Goal: Task Accomplishment & Management: Complete application form

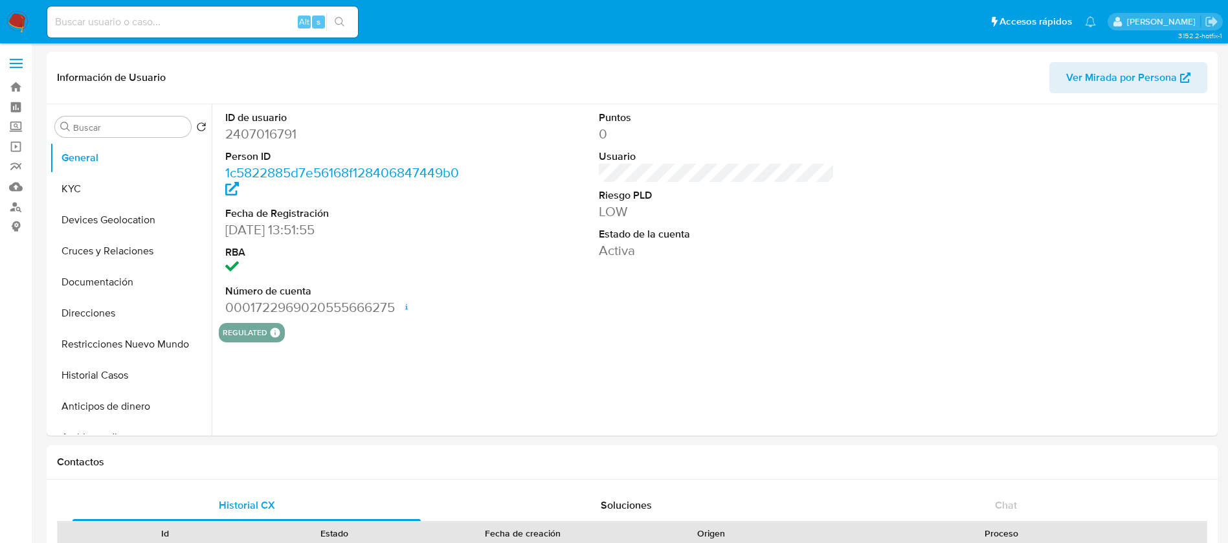
select select "10"
click at [150, 186] on button "KYC" at bounding box center [126, 189] width 152 height 31
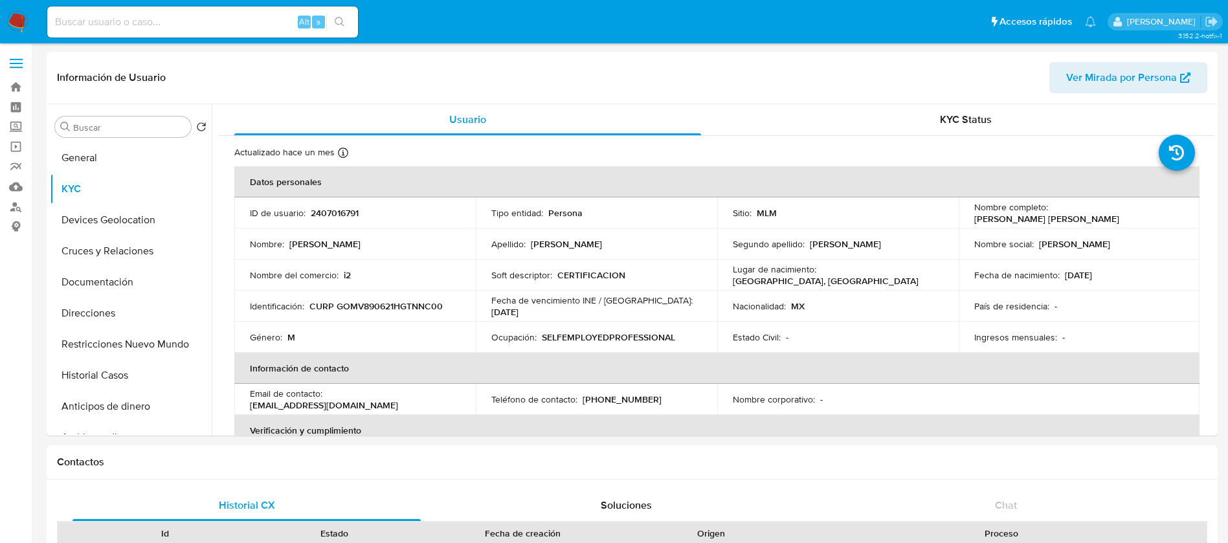
click at [19, 12] on img at bounding box center [17, 22] width 22 height 22
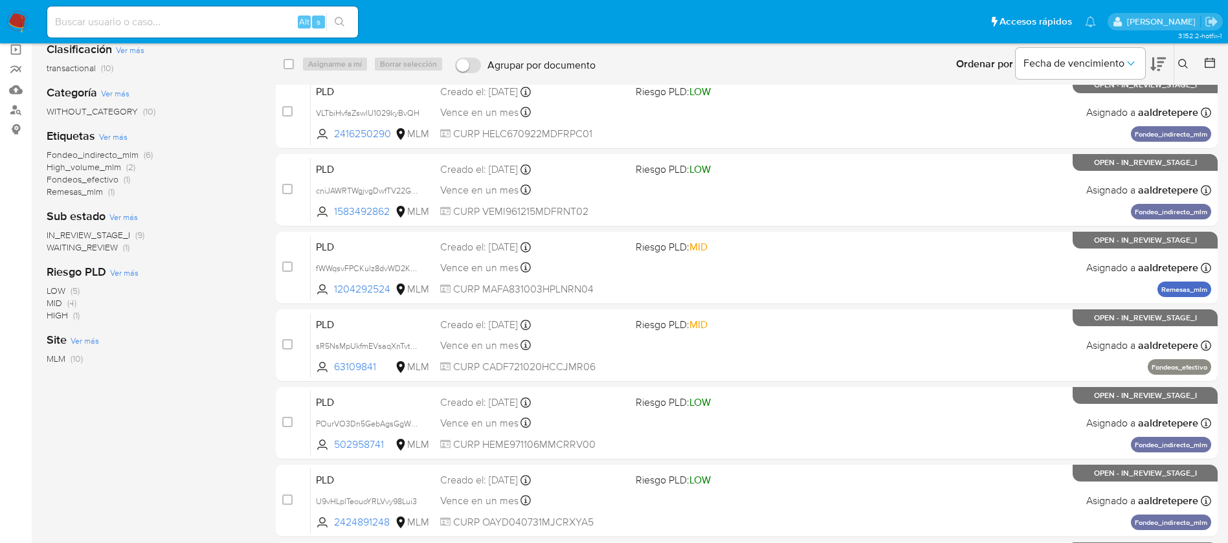
scroll to position [194, 0]
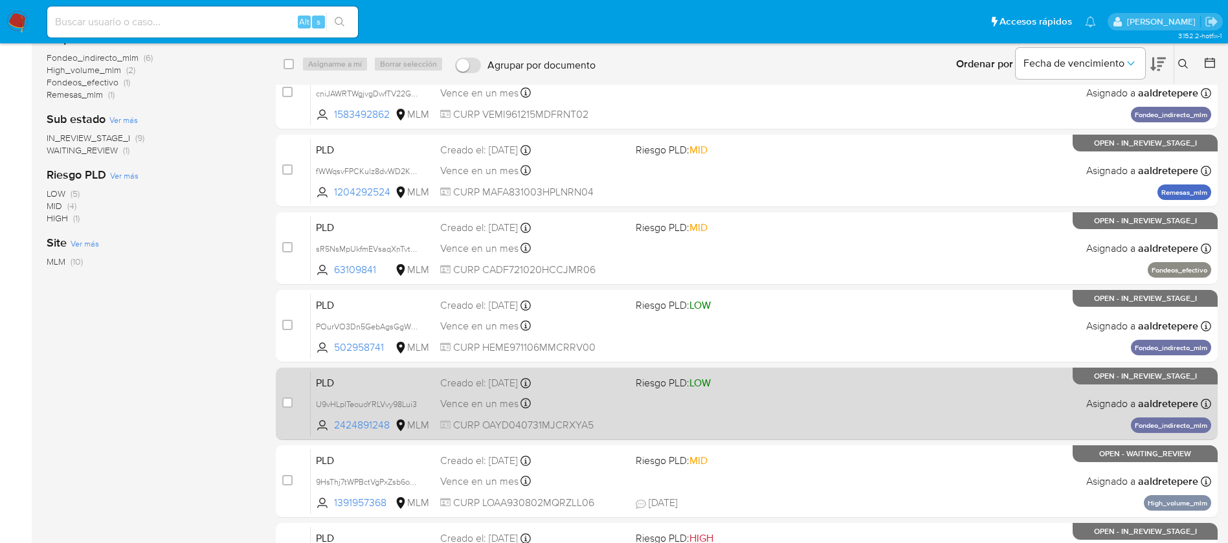
click at [664, 412] on div "PLD U9vHLplTeouoYRLVvy98Lui3 2424891248 MLM Riesgo PLD: LOW Creado el: 12/07/20…" at bounding box center [761, 403] width 901 height 65
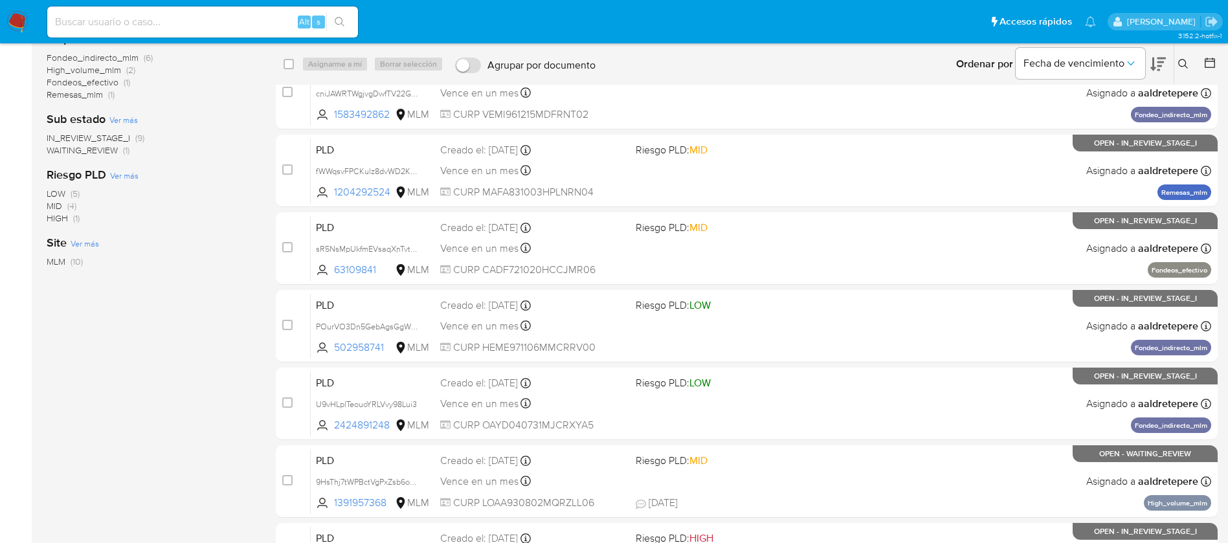
click at [194, 21] on input at bounding box center [202, 22] width 311 height 17
paste input "ID430423124"
type input "ID430423124"
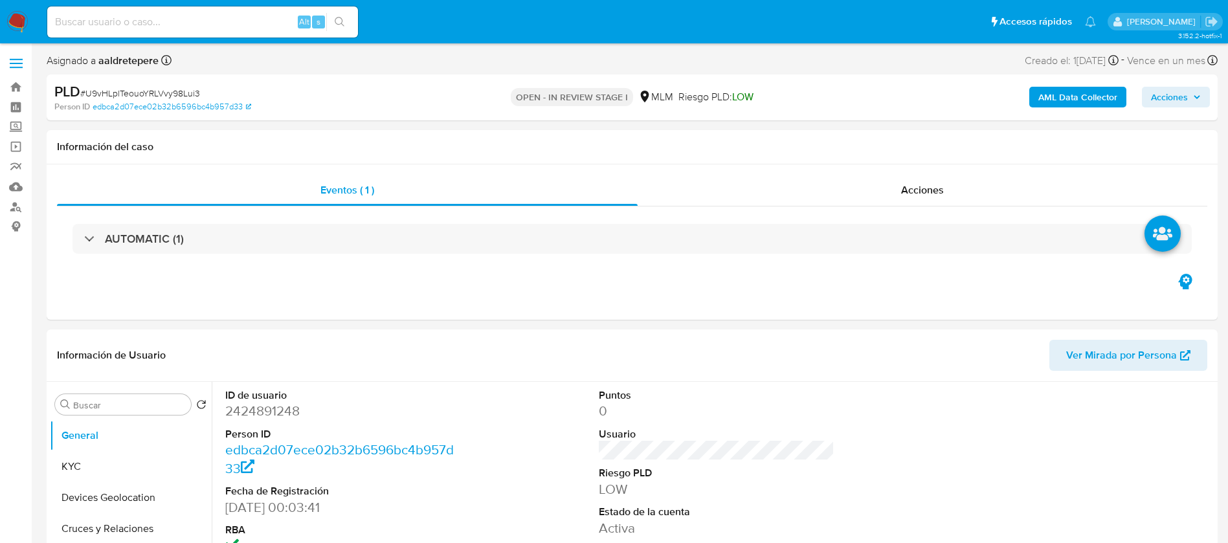
select select "10"
click at [85, 476] on button "KYC" at bounding box center [126, 466] width 152 height 31
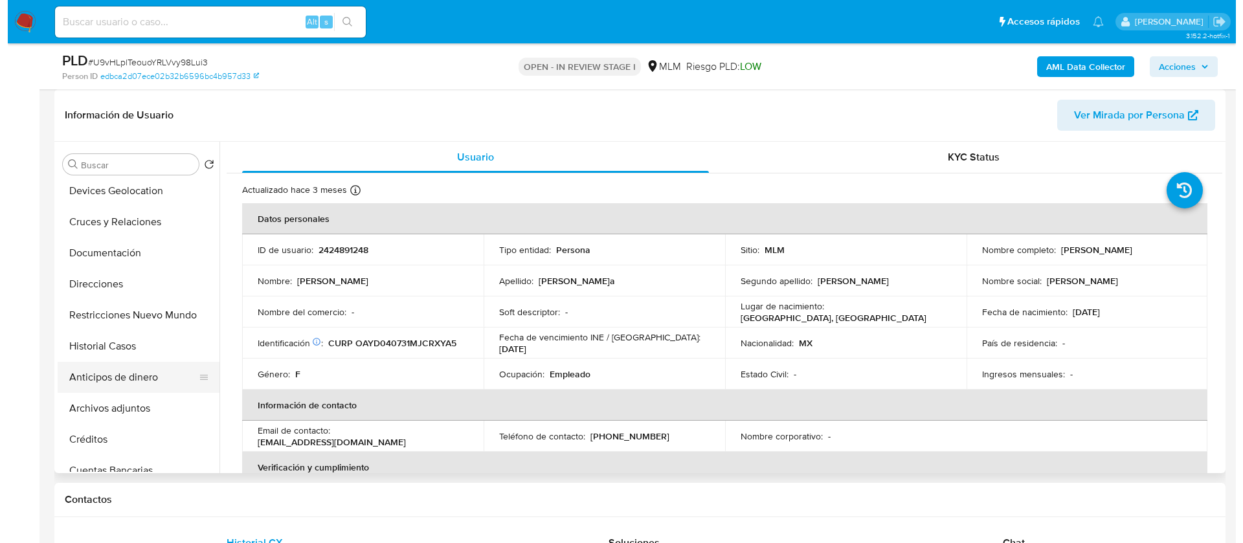
scroll to position [97, 0]
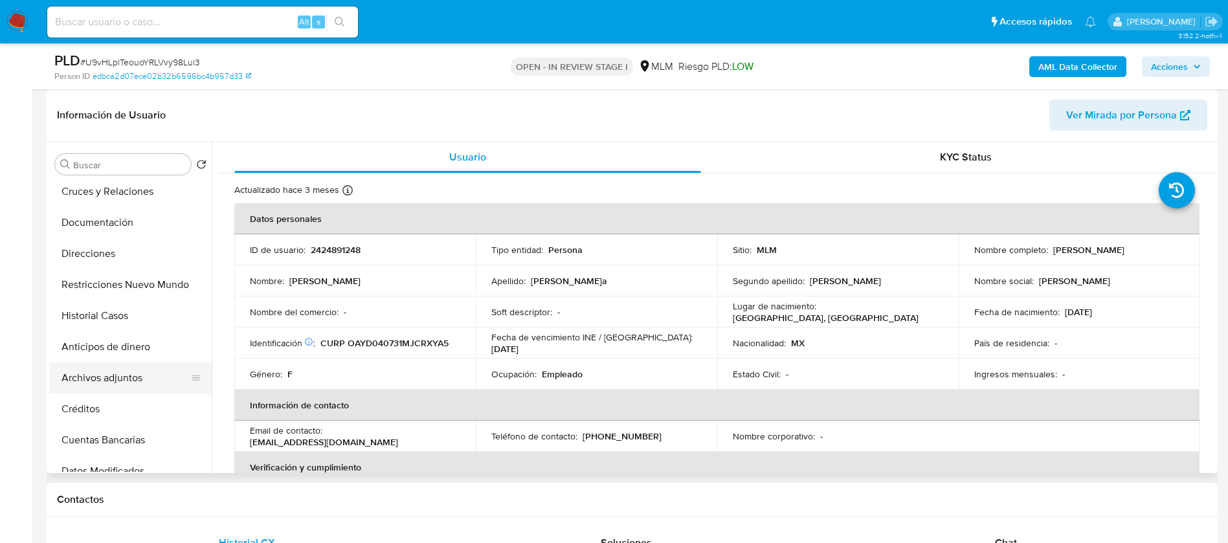
click at [119, 370] on button "Archivos adjuntos" at bounding box center [126, 378] width 152 height 31
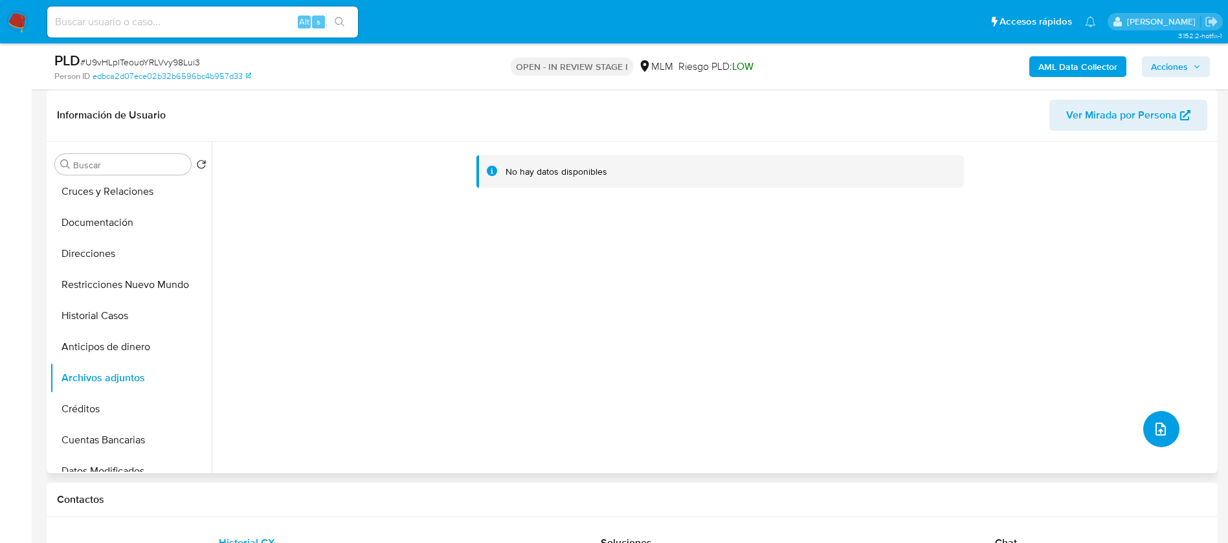
click at [1153, 433] on icon "upload-file" at bounding box center [1161, 429] width 16 height 16
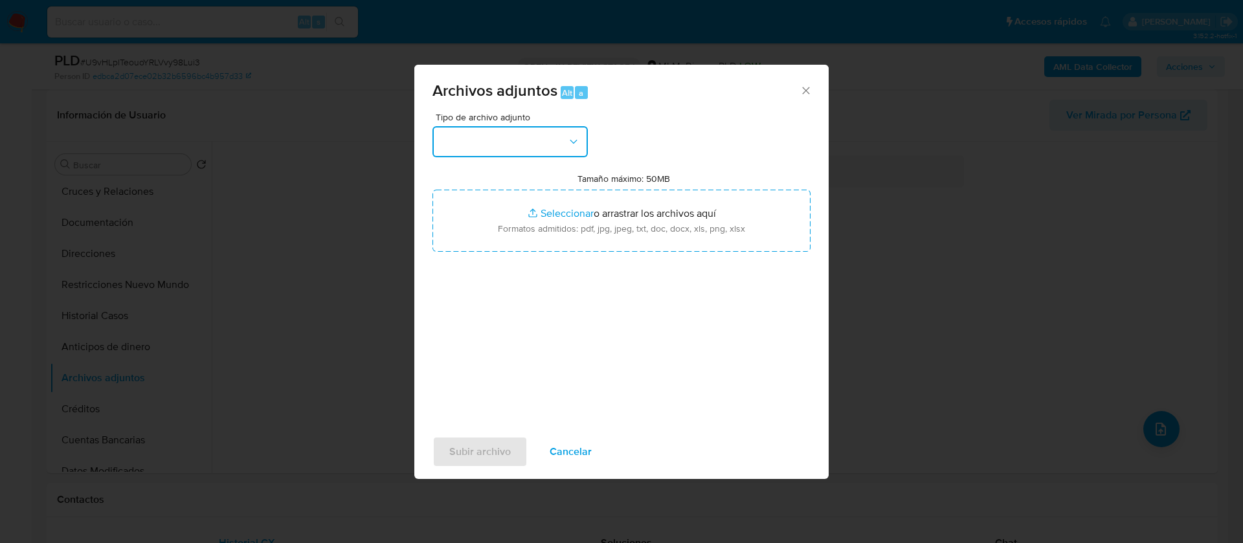
click at [492, 148] on button "button" at bounding box center [510, 141] width 155 height 31
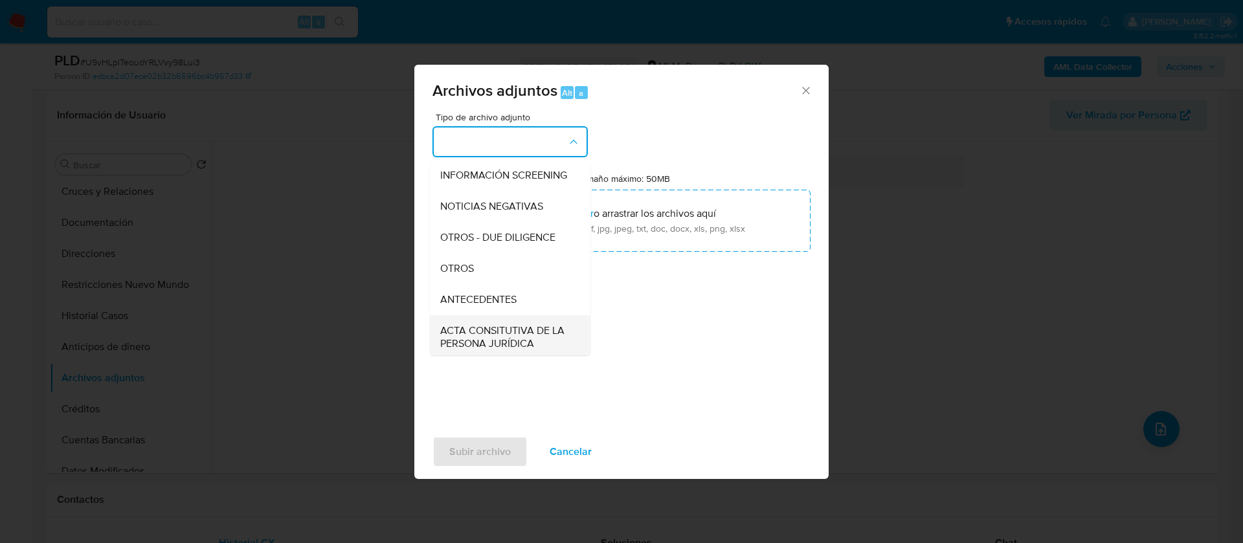
scroll to position [230, 0]
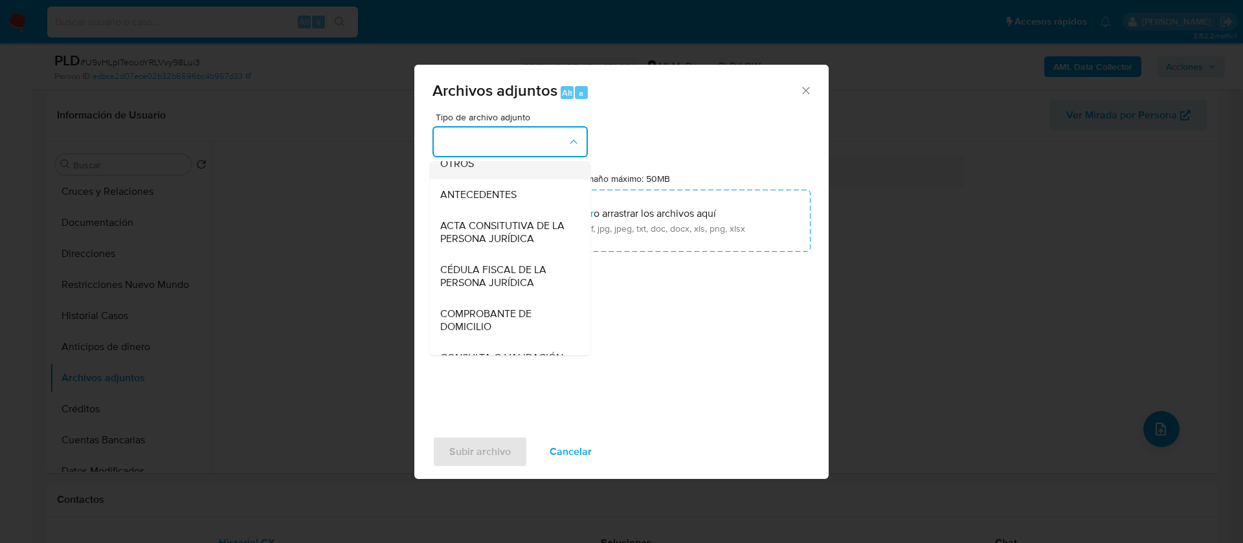
click at [467, 170] on span "OTROS" at bounding box center [457, 163] width 34 height 13
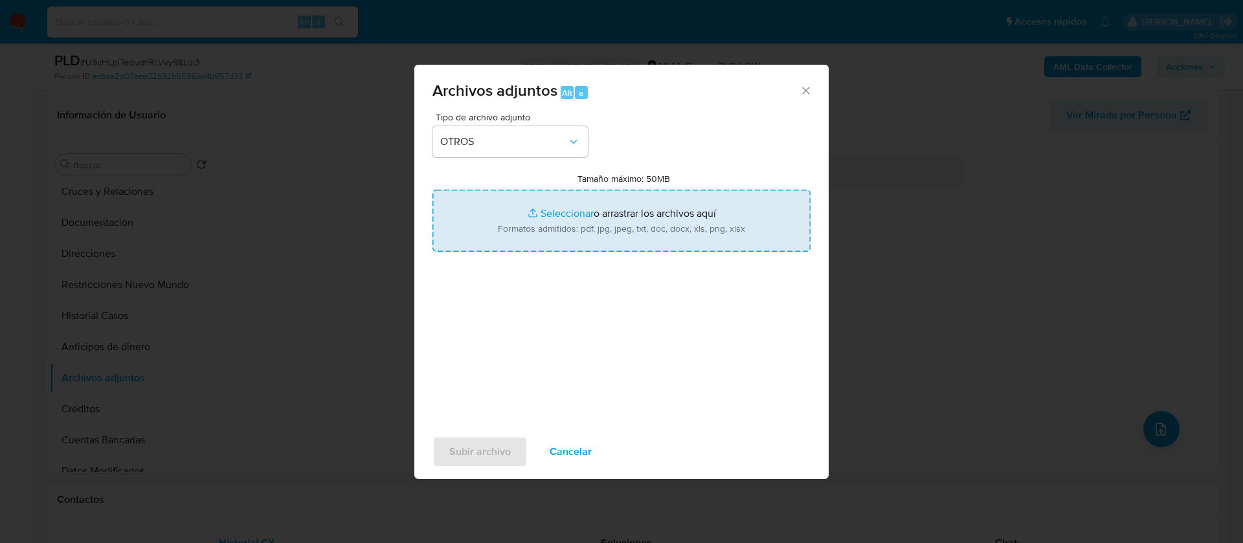
click at [629, 235] on input "Tamaño máximo: 50MB Seleccionar archivos" at bounding box center [622, 221] width 378 height 62
type input "C:\fakepath\2424891248_DAYANA GABRIELA ORGANISTA YAÑEZ_JULIO 2025.pdf"
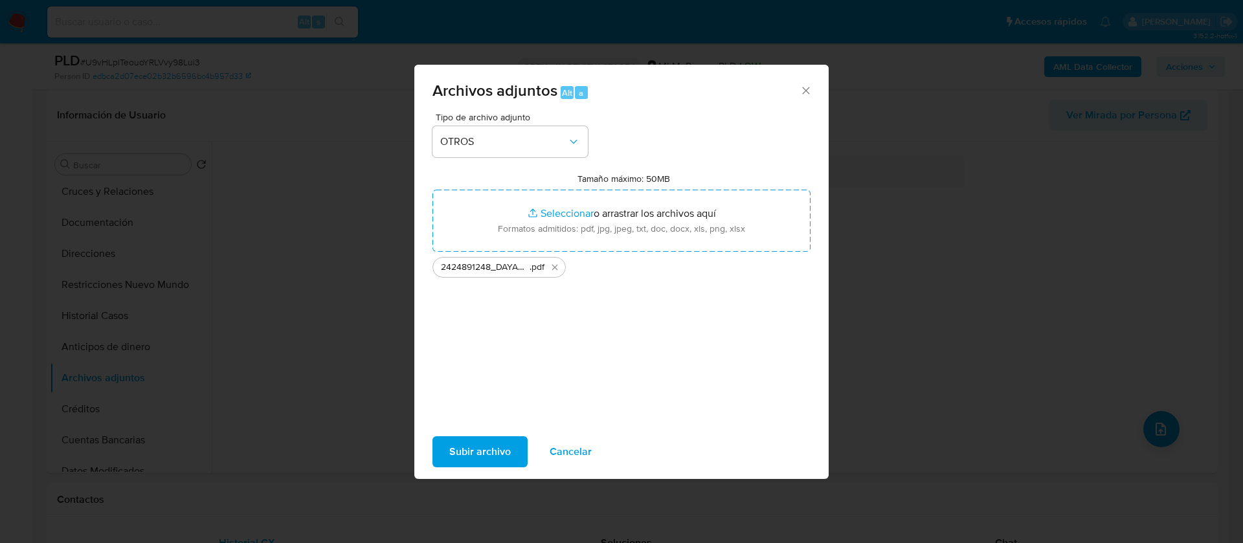
drag, startPoint x: 629, startPoint y: 235, endPoint x: 477, endPoint y: 455, distance: 267.4
click at [477, 455] on span "Subir archivo" at bounding box center [480, 452] width 62 height 28
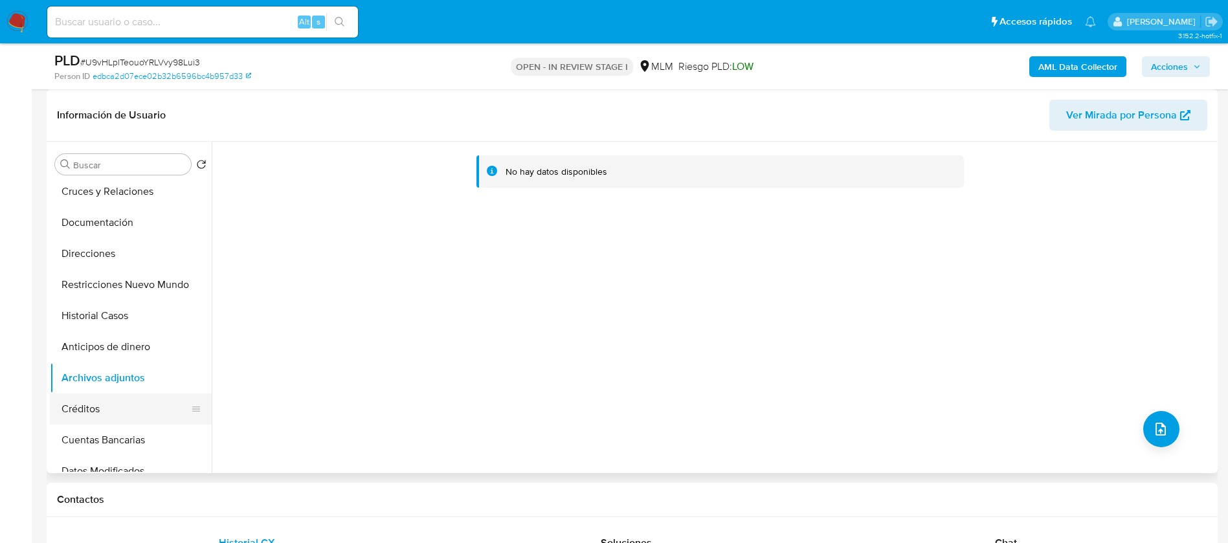
click at [79, 403] on button "Créditos" at bounding box center [126, 409] width 152 height 31
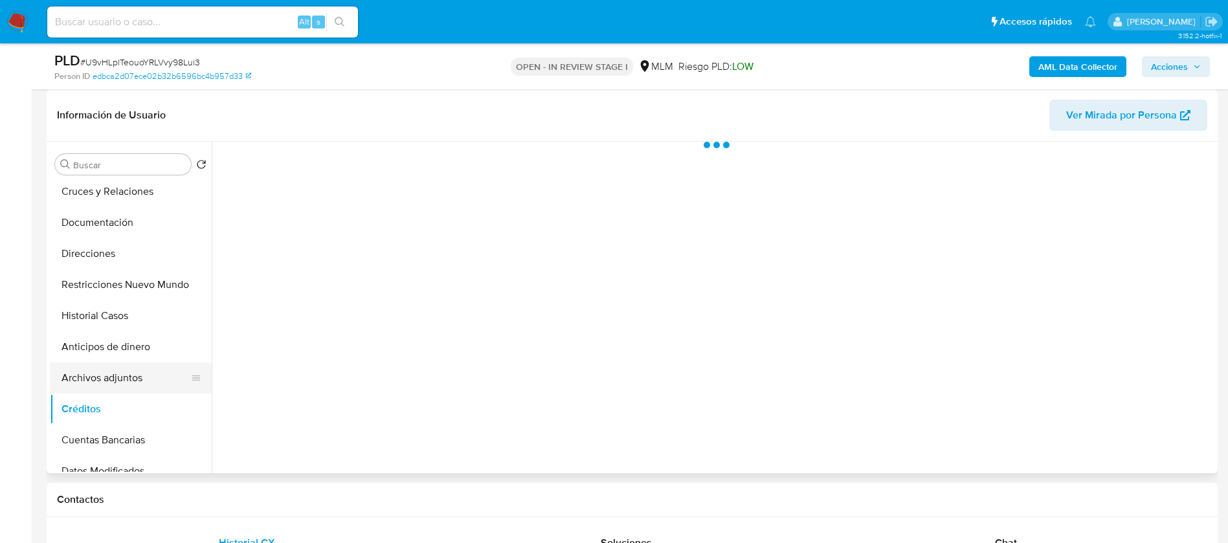
click at [98, 380] on button "Archivos adjuntos" at bounding box center [126, 378] width 152 height 31
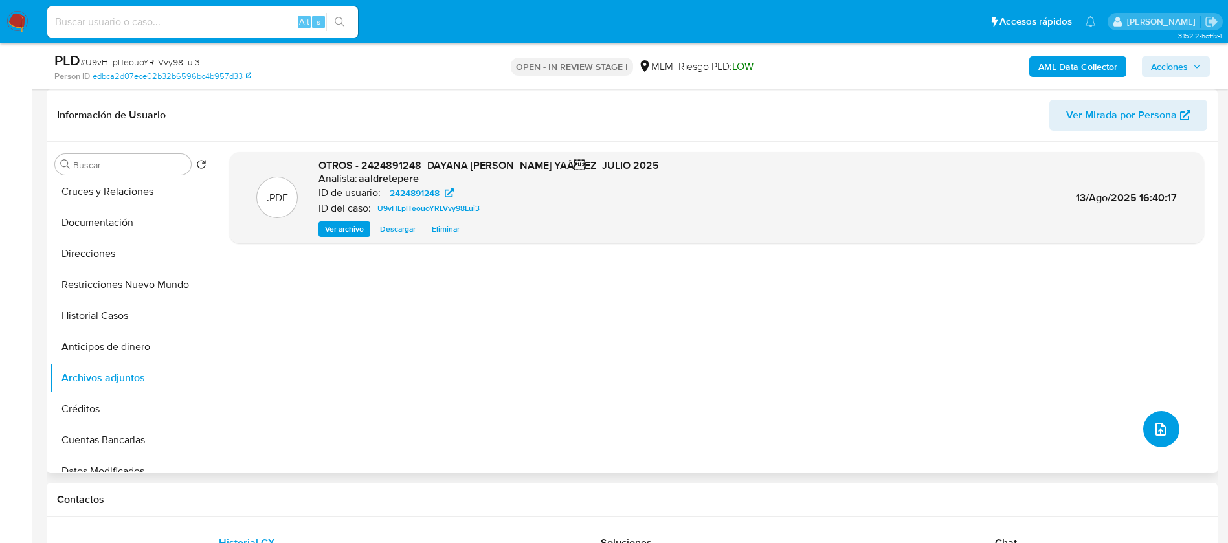
click at [1155, 434] on icon "upload-file" at bounding box center [1161, 429] width 16 height 16
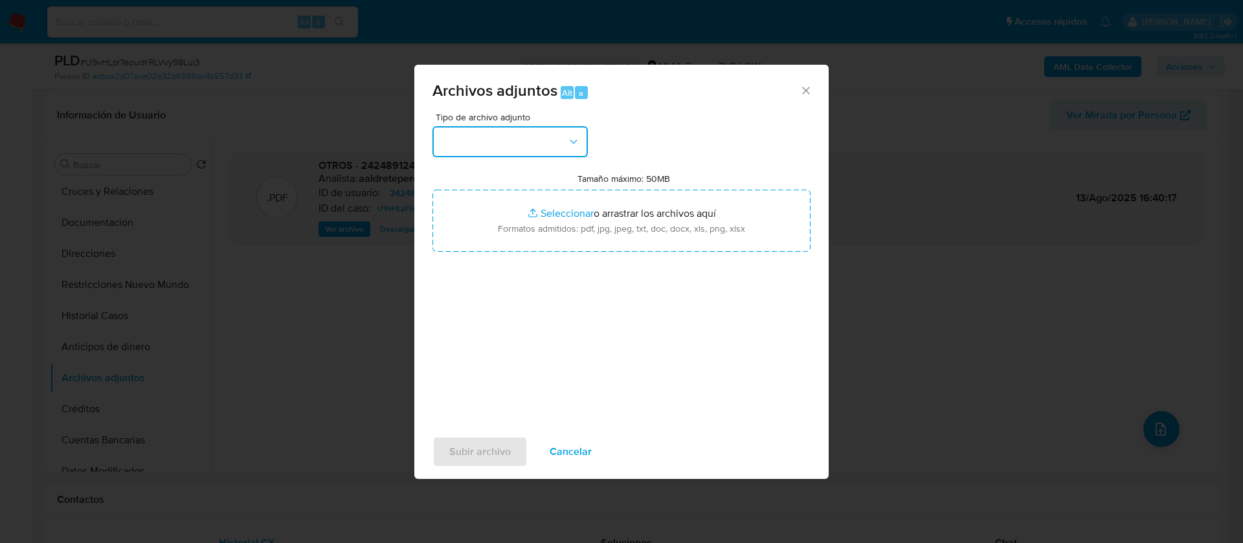
click at [482, 143] on button "button" at bounding box center [510, 141] width 155 height 31
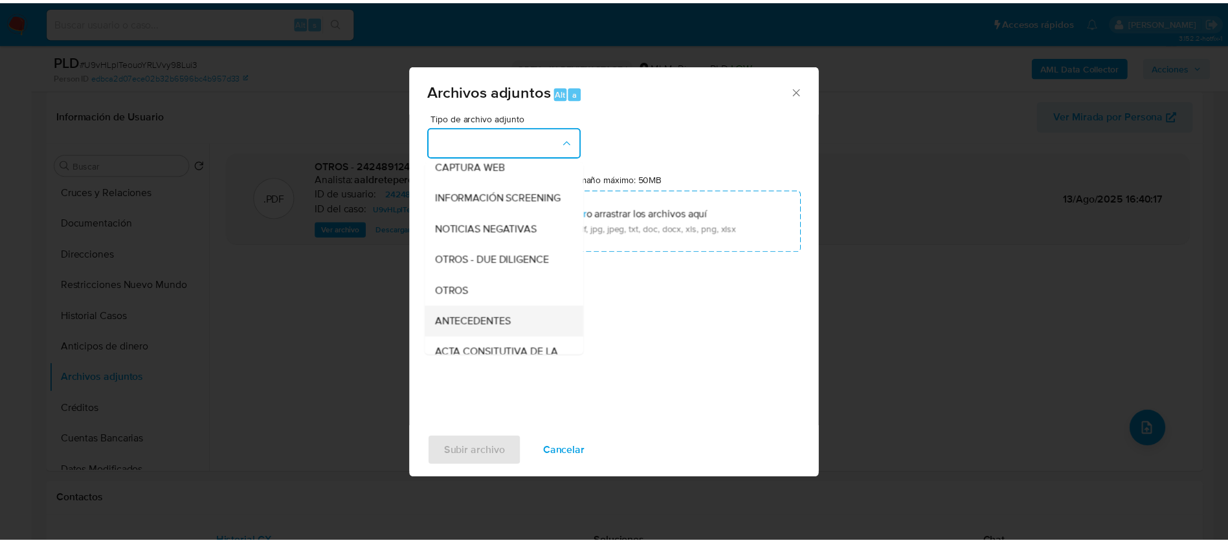
scroll to position [133, 0]
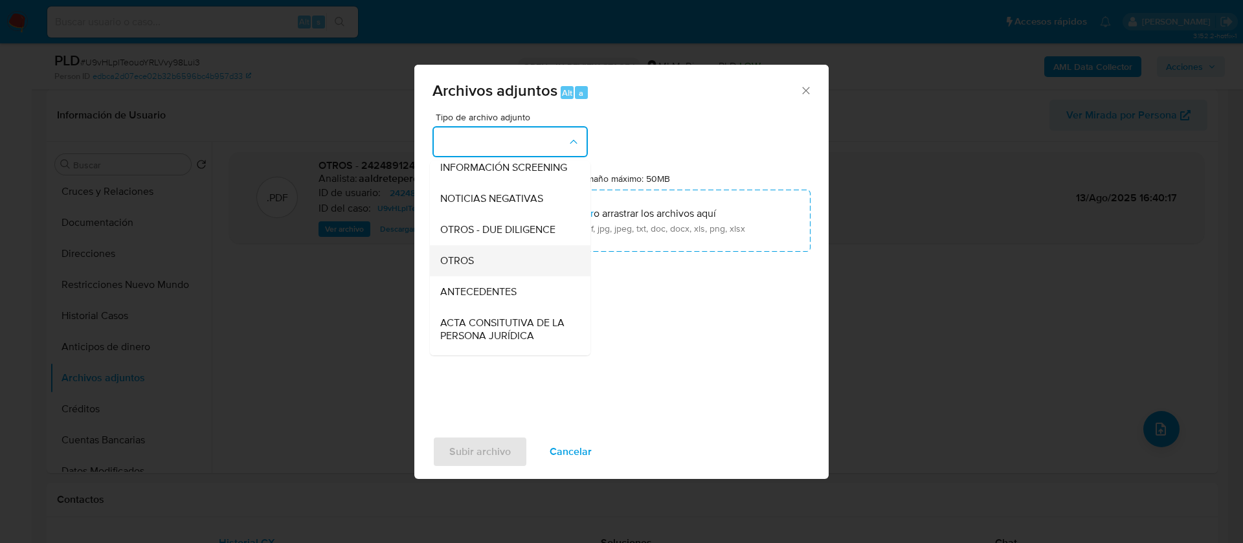
click at [517, 276] on div "OTROS" at bounding box center [506, 260] width 132 height 31
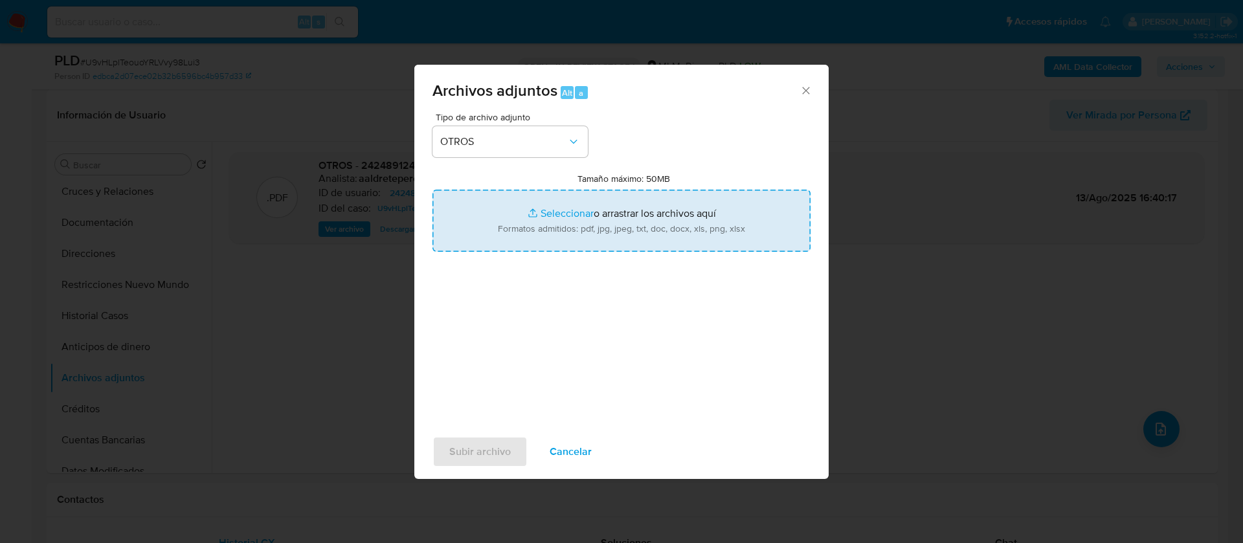
click at [627, 208] on input "Tamaño máximo: 50MB Seleccionar archivos" at bounding box center [622, 221] width 378 height 62
type input "C:\fakepath\2424891248_DAYANA GABRIELA ORGANISTA YAÑEZ_JULIO 2025.xlsx"
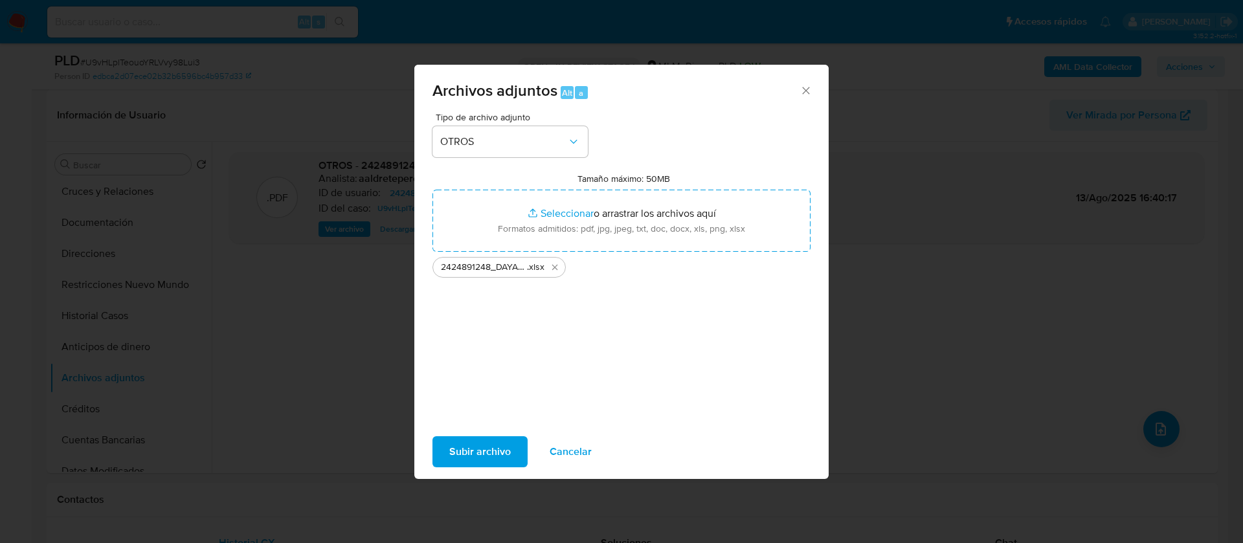
drag, startPoint x: 627, startPoint y: 208, endPoint x: 463, endPoint y: 447, distance: 290.6
click at [463, 447] on span "Subir archivo" at bounding box center [480, 452] width 62 height 28
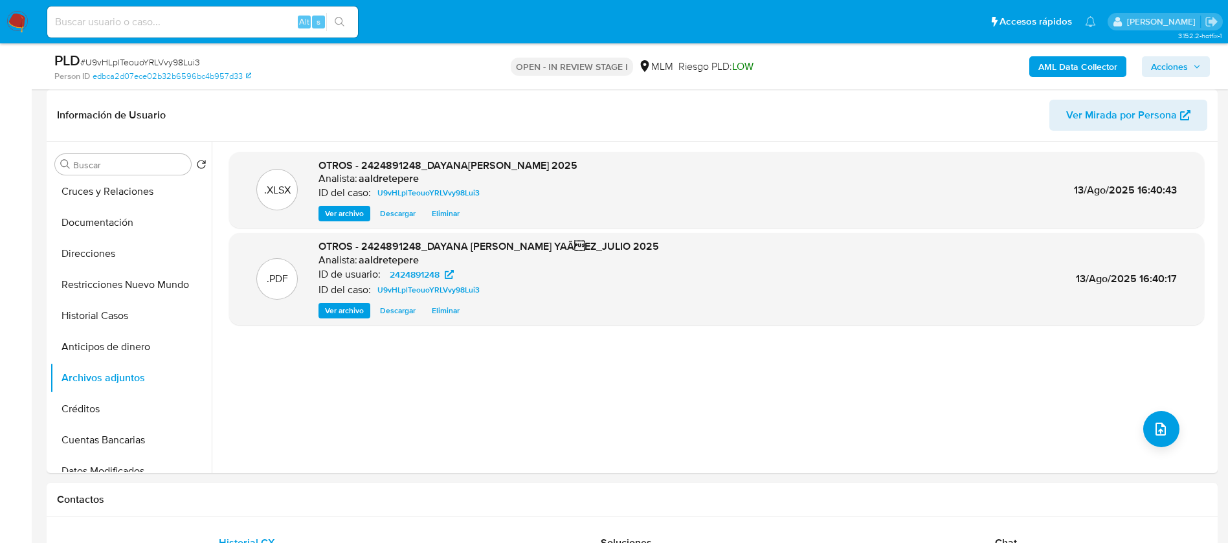
click at [1167, 72] on span "Acciones" at bounding box center [1169, 66] width 37 height 21
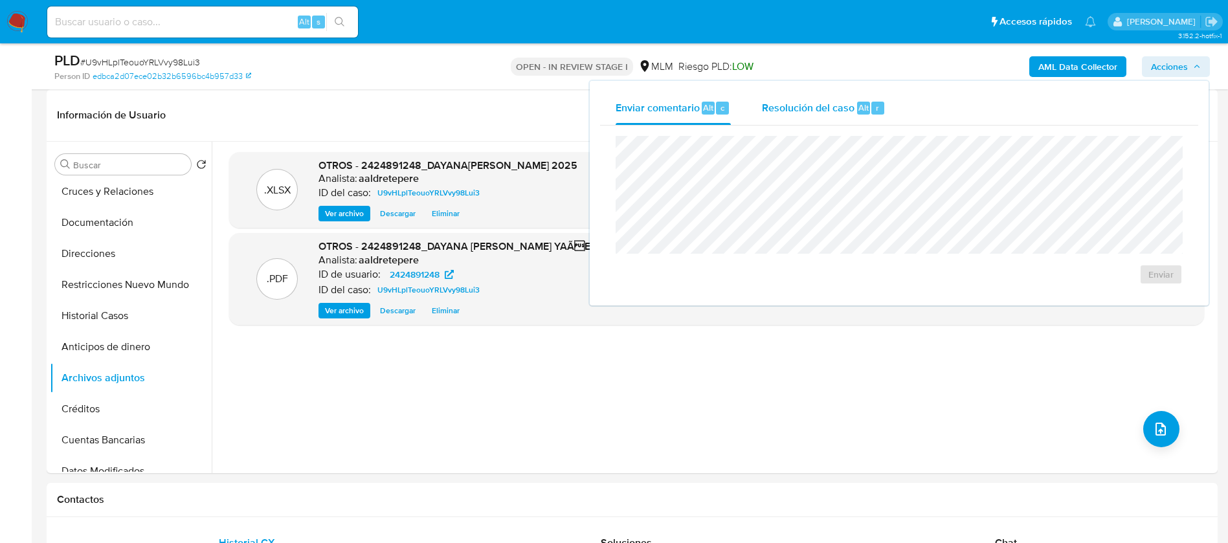
click at [838, 117] on div "Resolución del caso Alt r" at bounding box center [824, 108] width 124 height 34
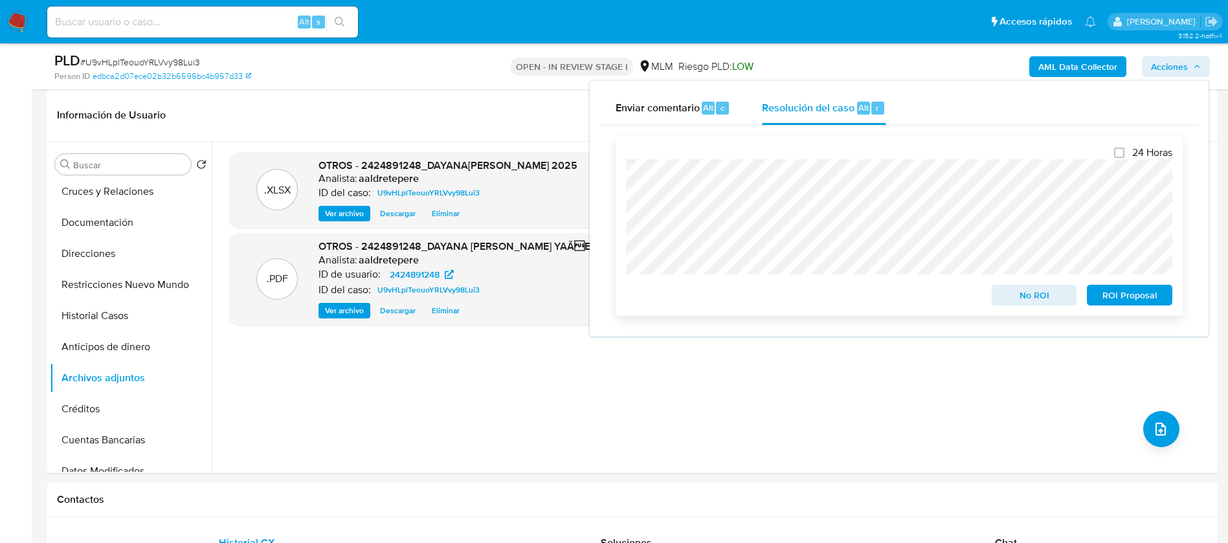
click at [1057, 304] on span "No ROI" at bounding box center [1034, 295] width 67 height 18
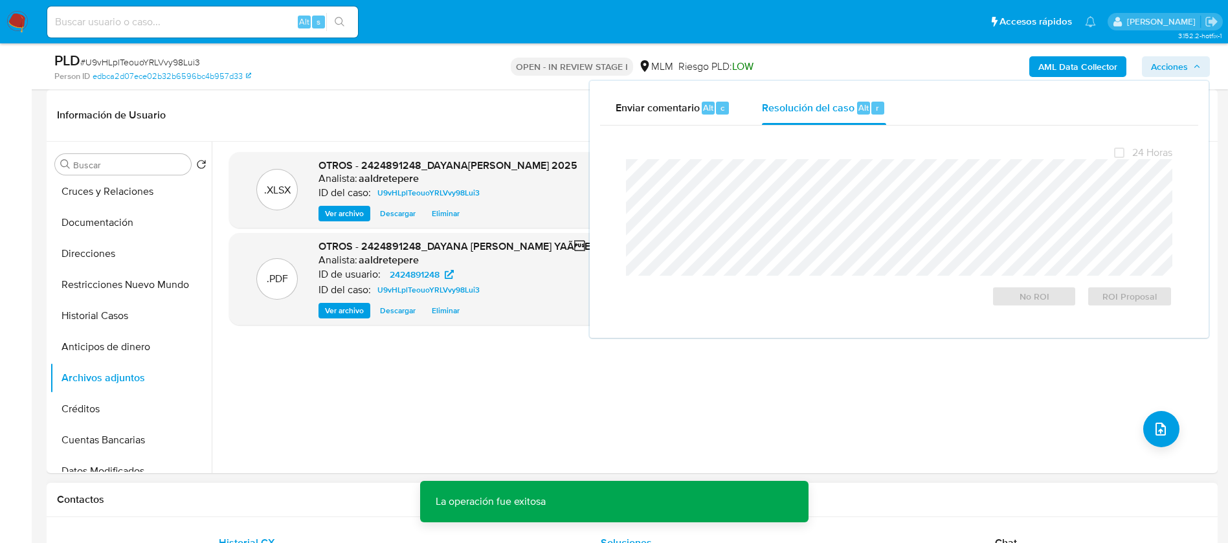
click at [552, 535] on div "Soluciones" at bounding box center [626, 543] width 348 height 31
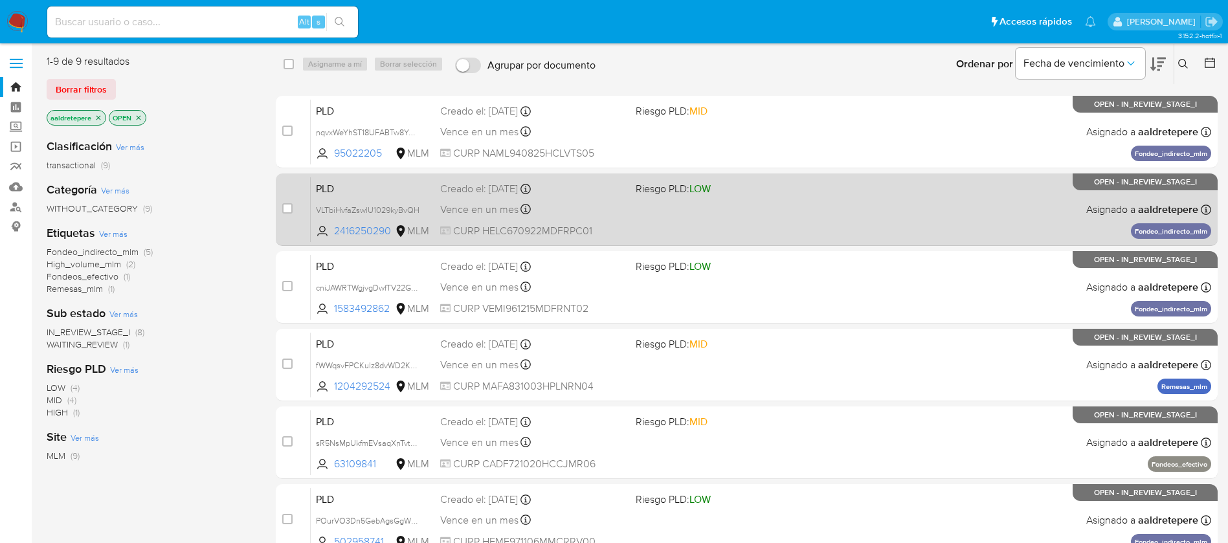
drag, startPoint x: 0, startPoint y: 0, endPoint x: 993, endPoint y: 183, distance: 1009.8
click at [993, 183] on div "PLD VLTbiHvfaZswlU1029kyBvQH 2416250290 MLM Riesgo PLD: LOW Creado el: [DATE] C…" at bounding box center [761, 209] width 901 height 65
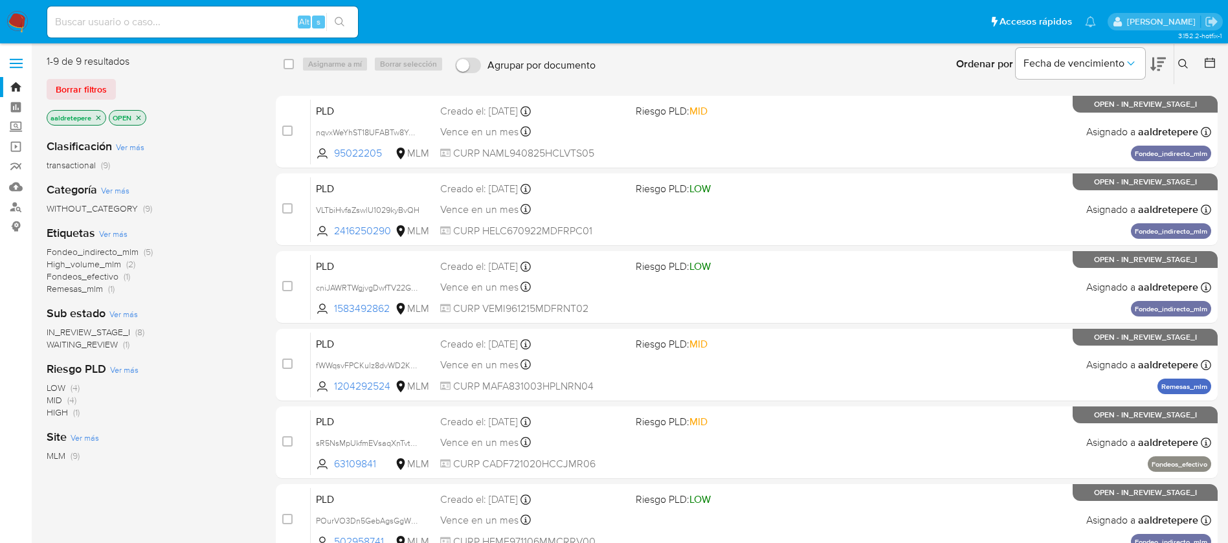
click at [219, 18] on input at bounding box center [202, 22] width 311 height 17
paste input "430423124"
type input "430423124"
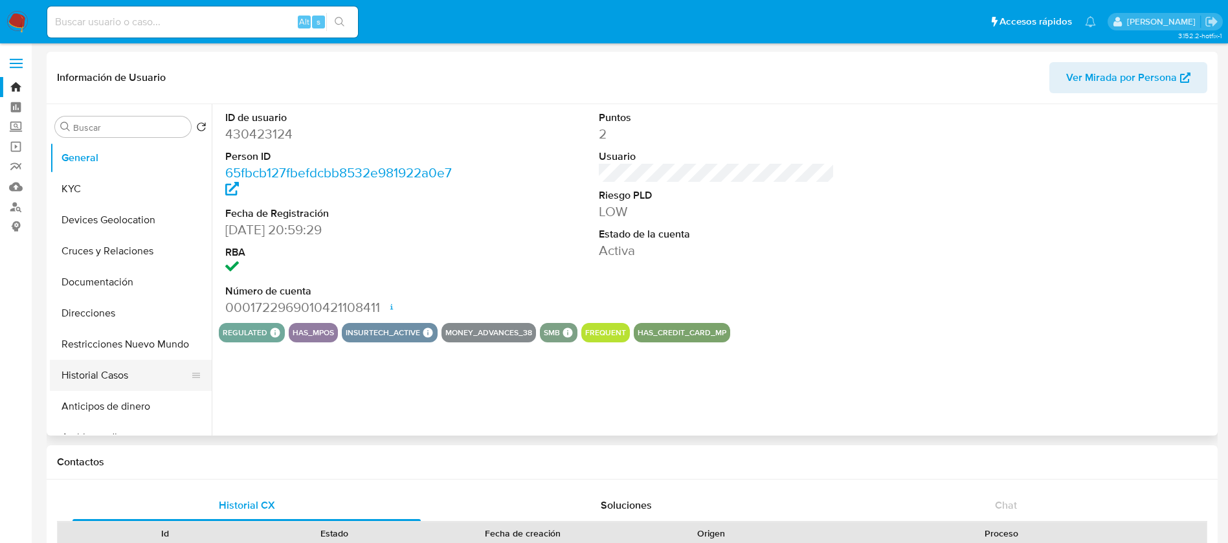
click at [106, 382] on button "Historial Casos" at bounding box center [126, 375] width 152 height 31
select select "10"
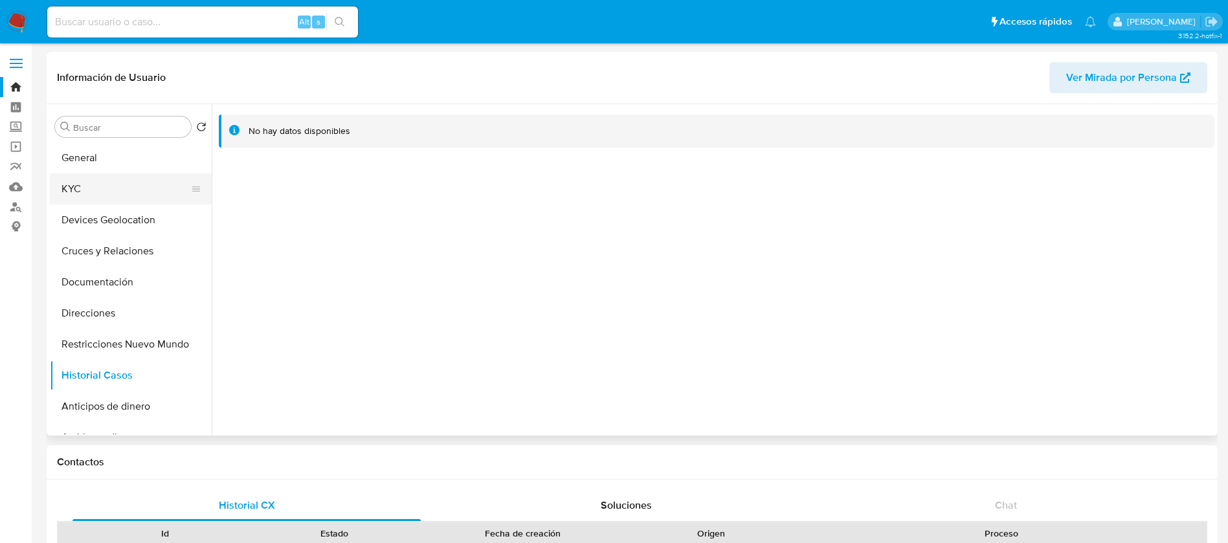
click at [99, 190] on button "KYC" at bounding box center [126, 189] width 152 height 31
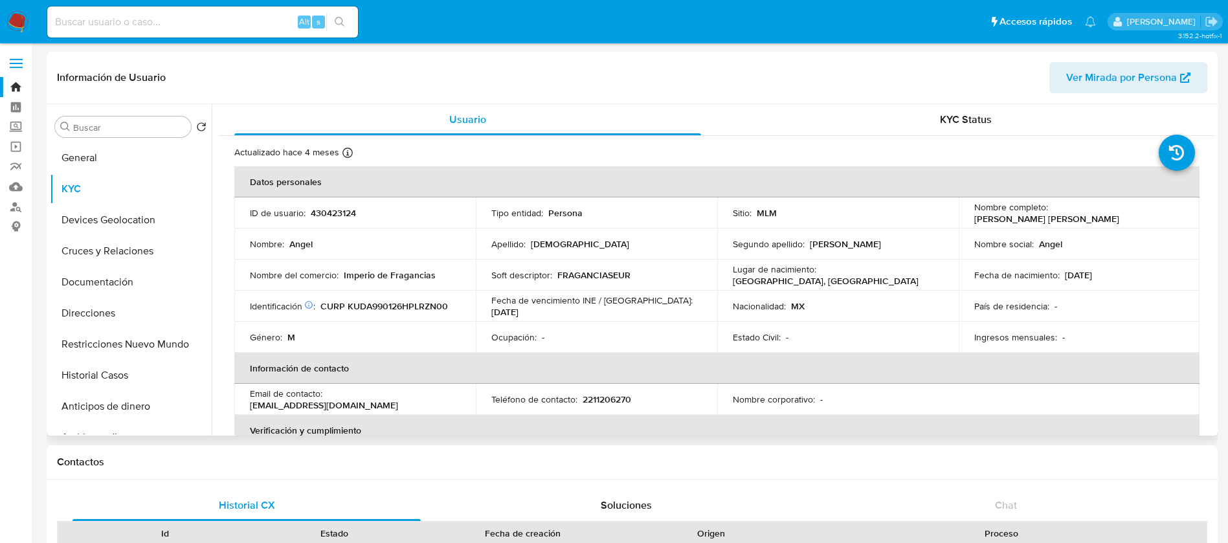
click at [732, 254] on td "Segundo apellido : Diaz" at bounding box center [838, 244] width 242 height 31
drag, startPoint x: 281, startPoint y: 277, endPoint x: 484, endPoint y: 277, distance: 203.3
click at [484, 277] on tr "Nombre del comercio : Imperio de Fragancias Soft descriptor : FRAGANCIASEUR Lug…" at bounding box center [716, 275] width 965 height 31
click at [769, 340] on p "Estado Civil :" at bounding box center [757, 337] width 48 height 12
drag, startPoint x: 750, startPoint y: 387, endPoint x: 713, endPoint y: 421, distance: 50.4
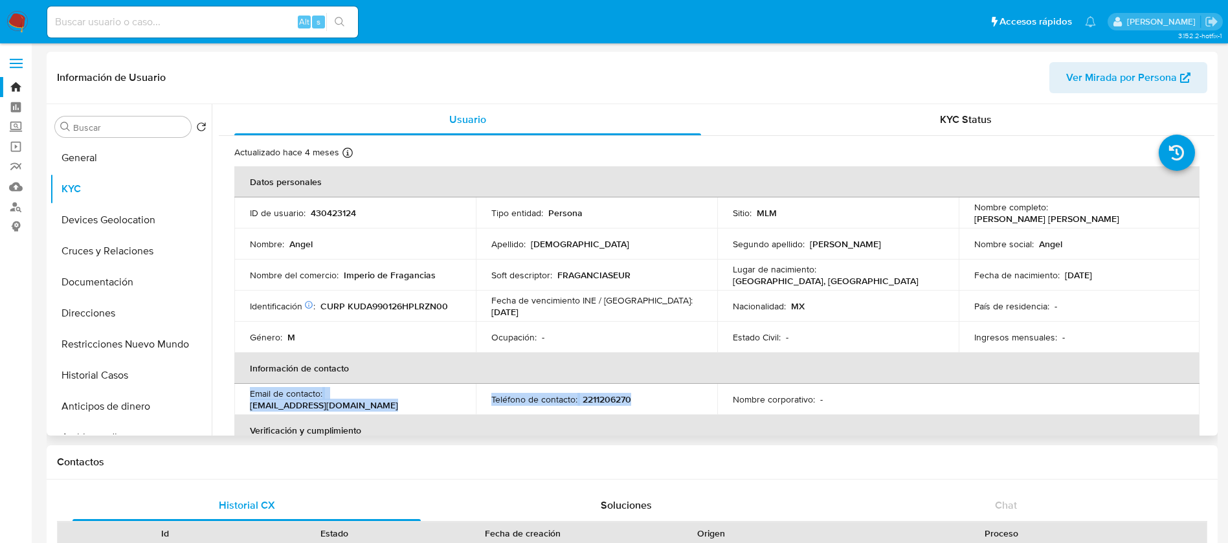
click at [742, 398] on table "Datos personales ID de usuario : 430423124 Tipo entidad : Persona Sitio : MLM N…" at bounding box center [716, 399] width 965 height 466
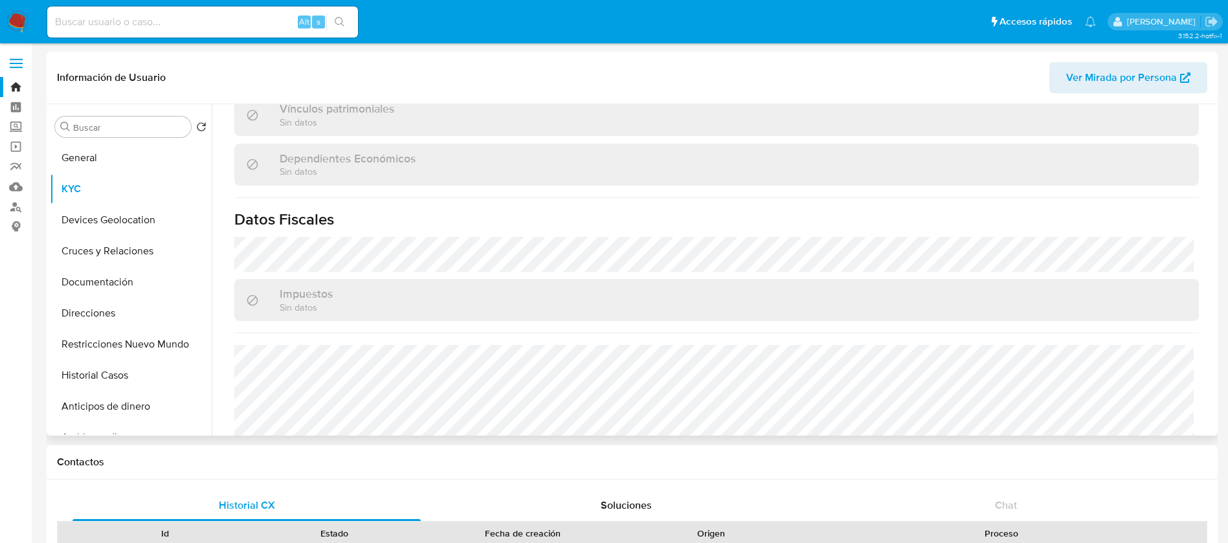
scroll to position [801, 0]
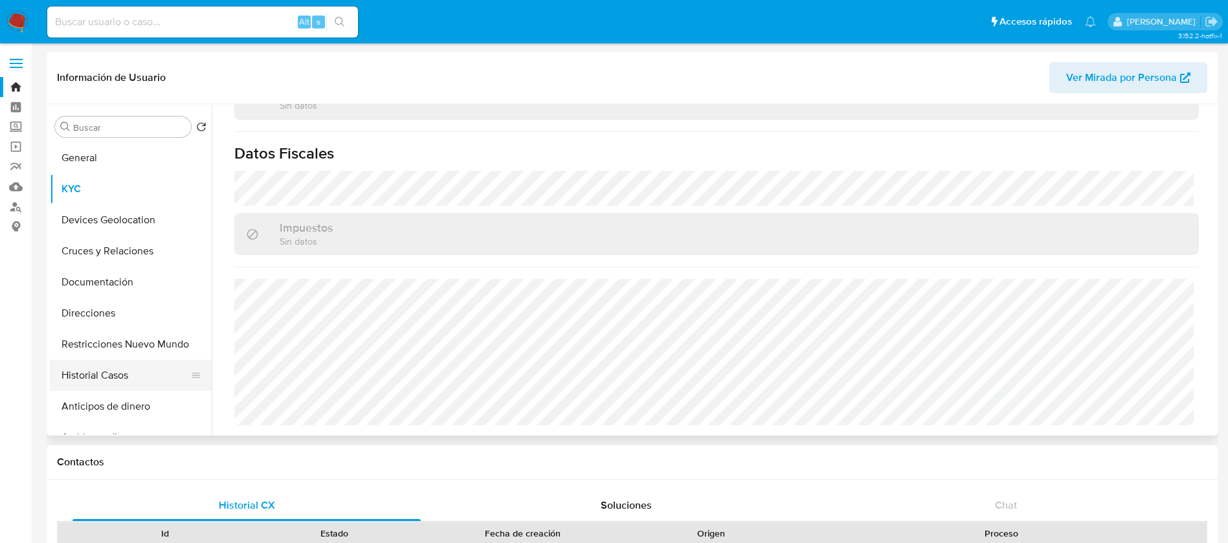
click at [88, 388] on button "Historial Casos" at bounding box center [126, 375] width 152 height 31
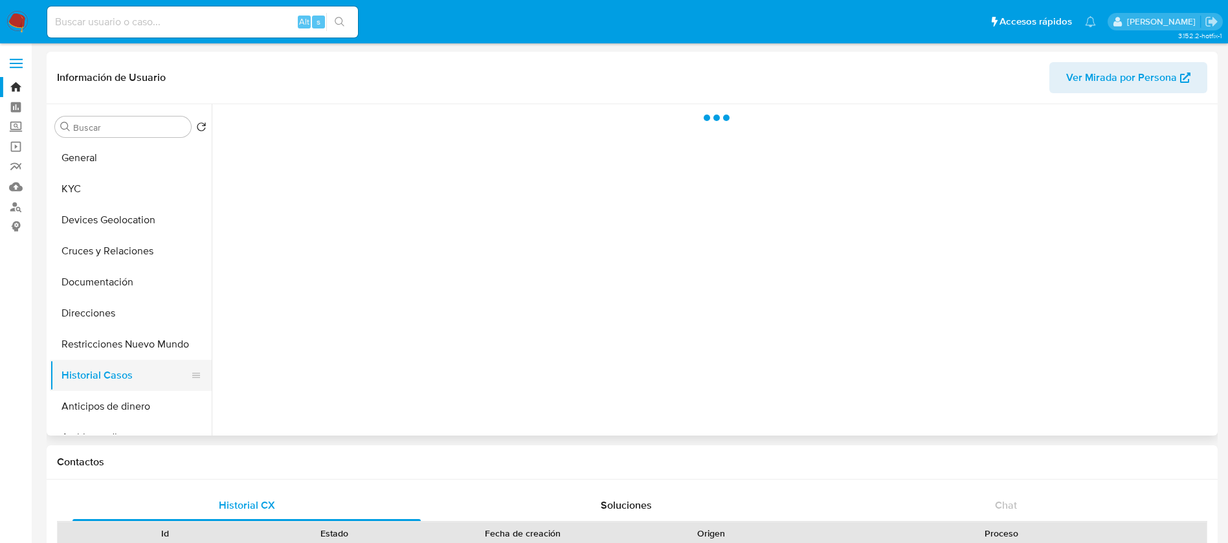
scroll to position [0, 0]
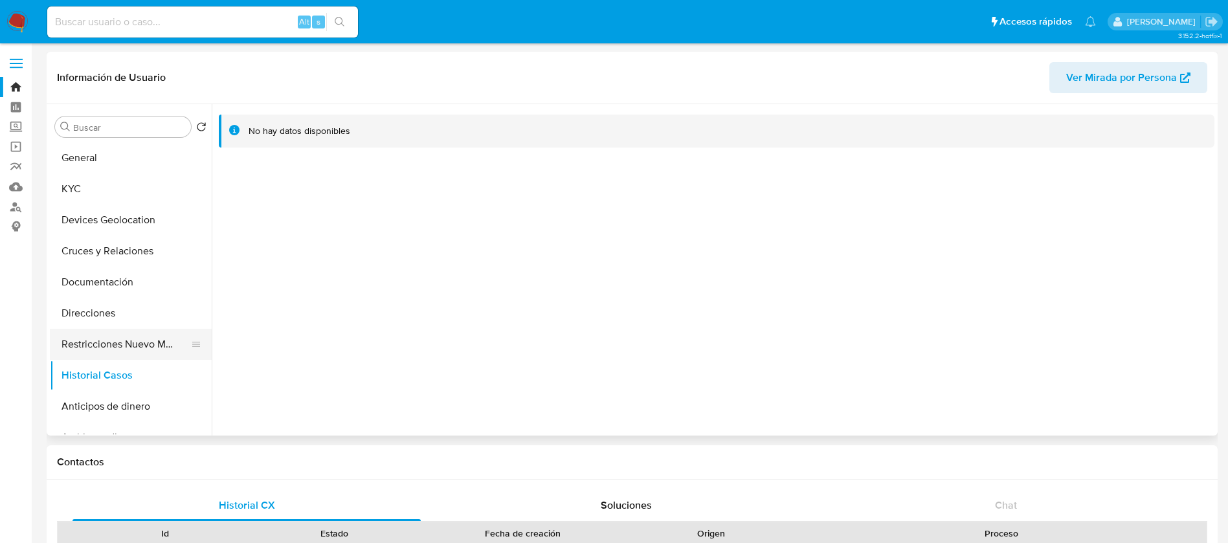
click at [106, 334] on button "Restricciones Nuevo Mundo" at bounding box center [126, 344] width 152 height 31
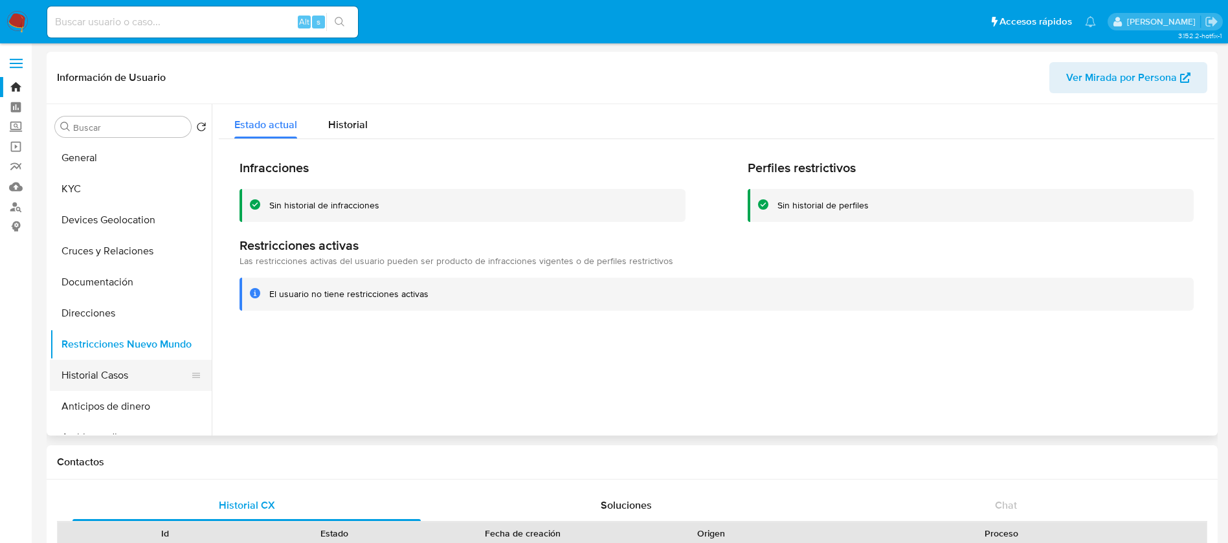
click at [99, 378] on button "Historial Casos" at bounding box center [126, 375] width 152 height 31
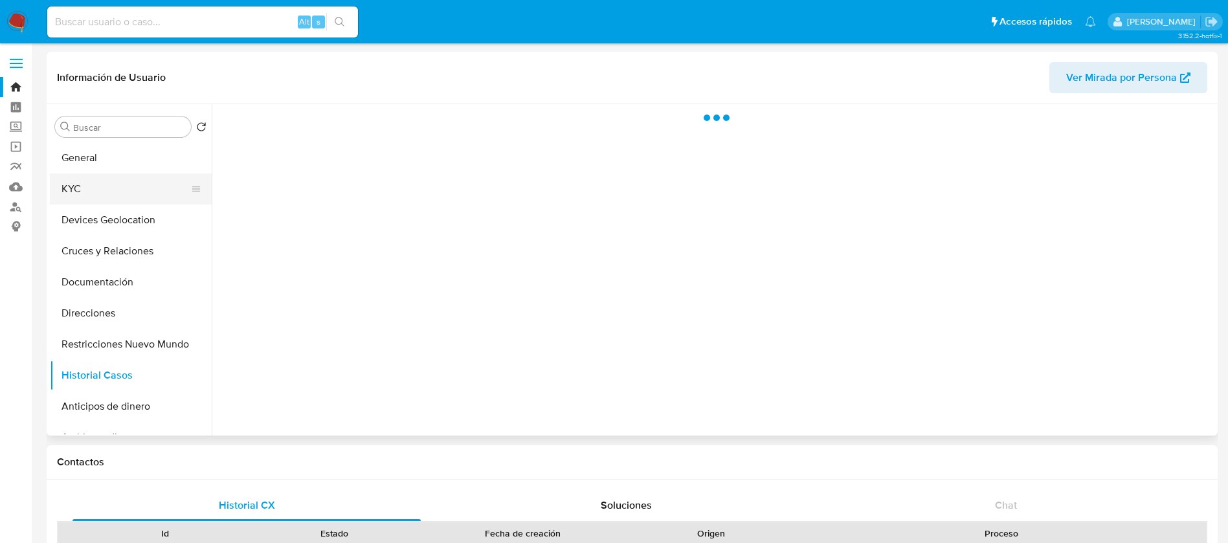
click at [139, 194] on button "KYC" at bounding box center [126, 189] width 152 height 31
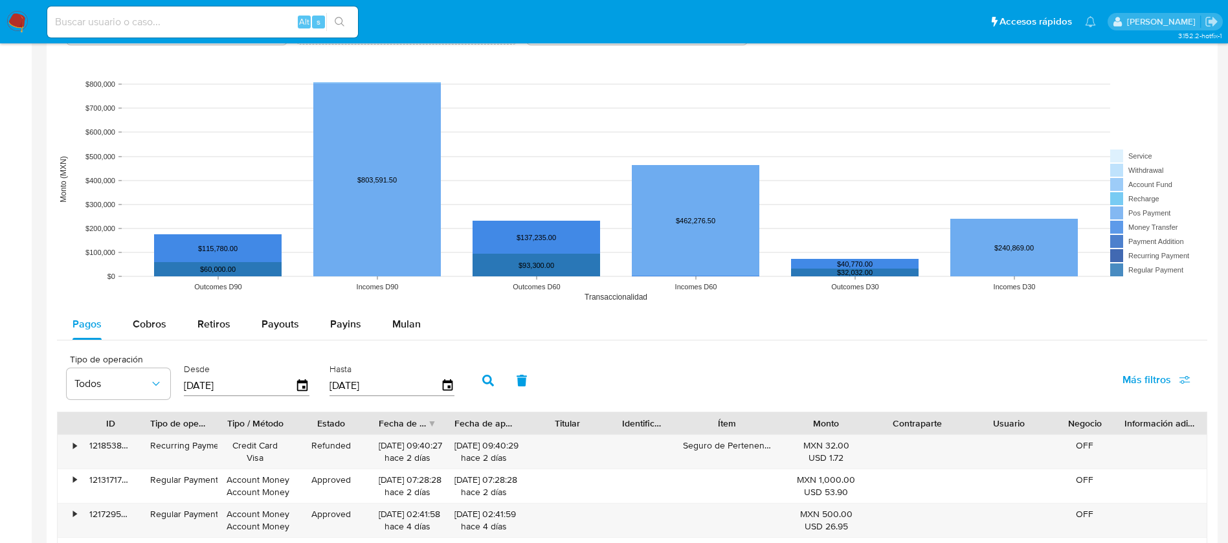
scroll to position [971, 0]
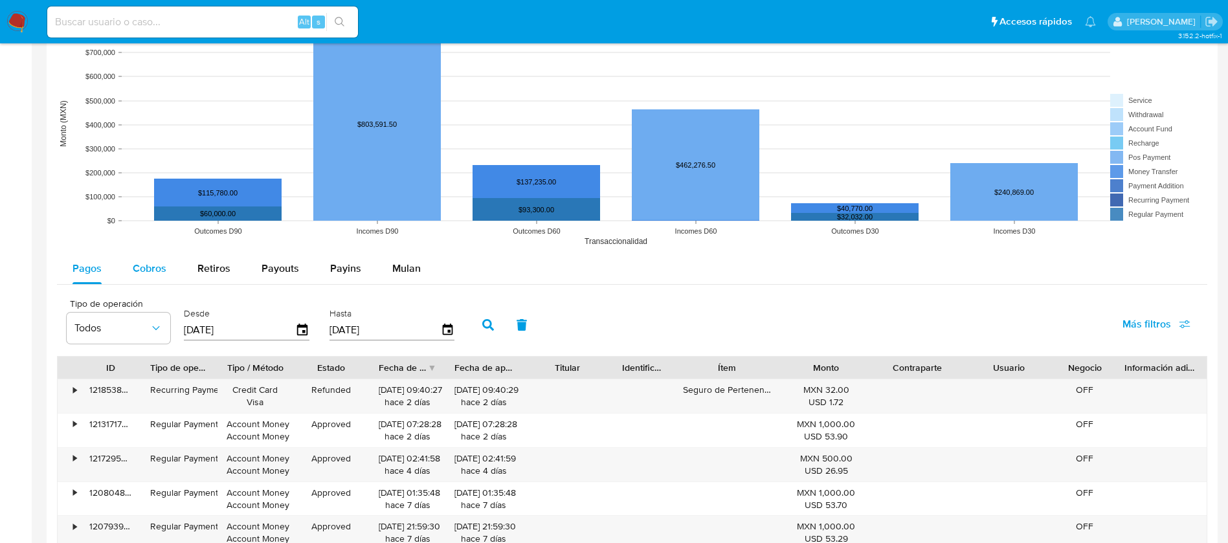
click at [151, 265] on span "Cobros" at bounding box center [150, 268] width 34 height 15
select select "10"
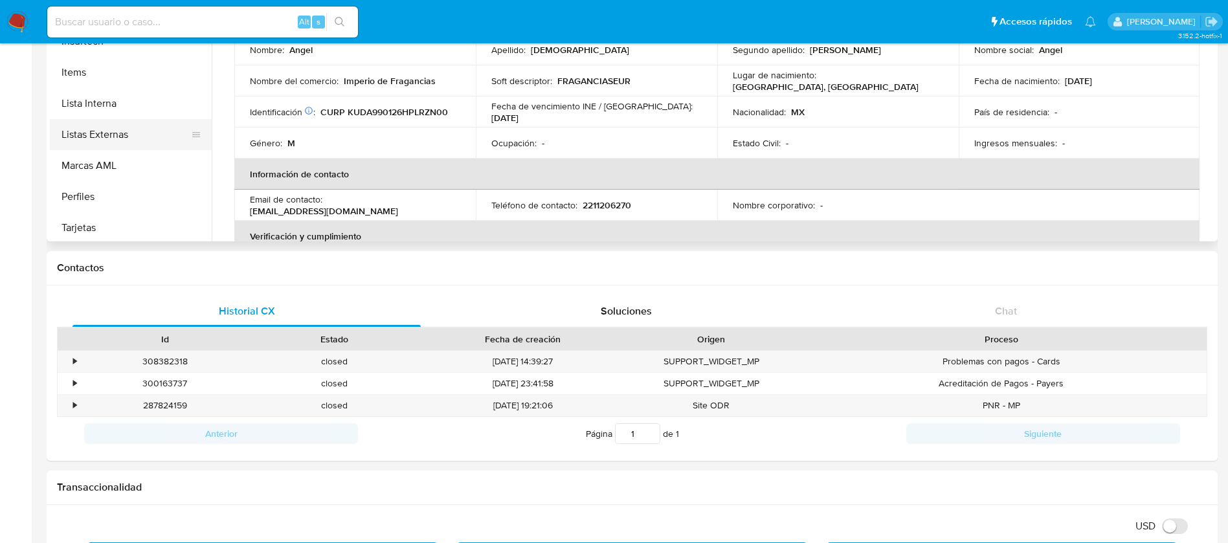
scroll to position [516, 0]
click at [87, 73] on button "Items" at bounding box center [126, 69] width 152 height 31
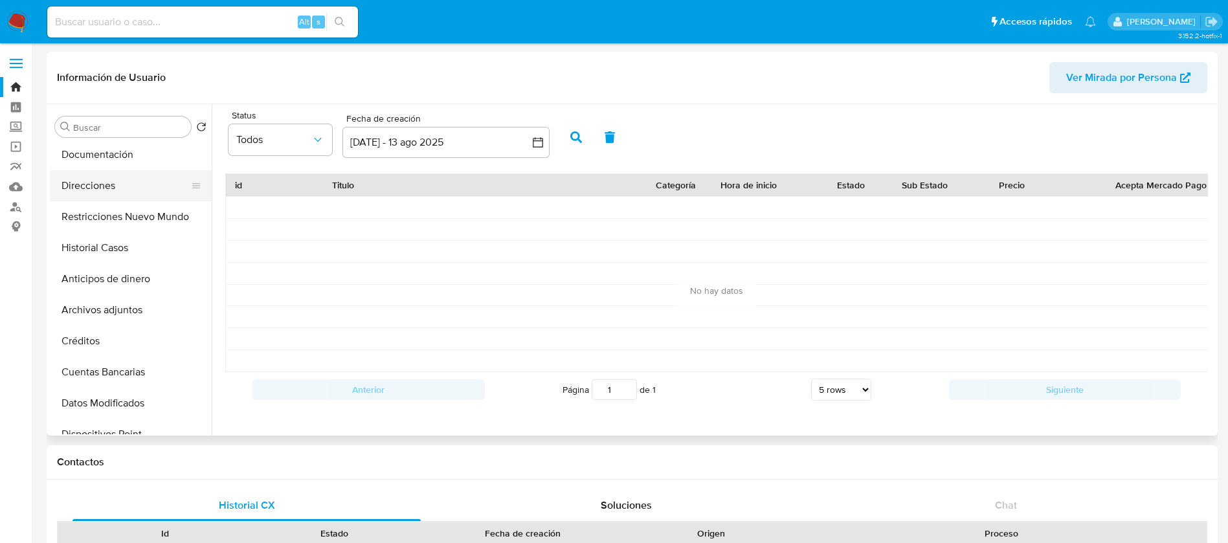
scroll to position [0, 0]
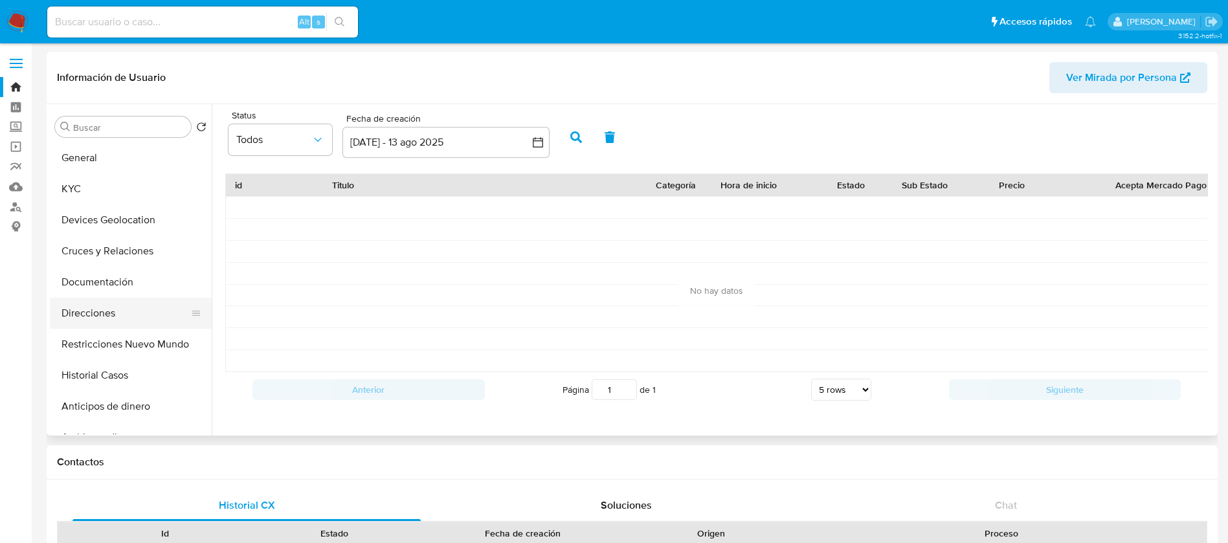
click at [99, 188] on button "KYC" at bounding box center [131, 189] width 162 height 31
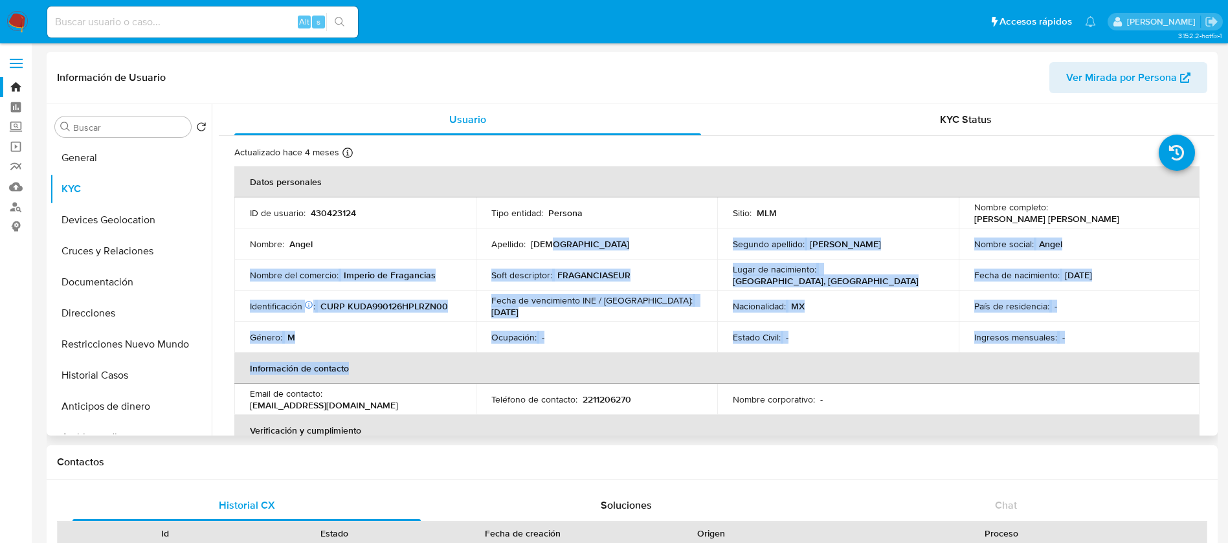
drag, startPoint x: 736, startPoint y: 381, endPoint x: 644, endPoint y: 240, distance: 169.3
click at [647, 240] on table "Datos personales ID de usuario : 430423124 Tipo entidad : Persona Sitio : MLM N…" at bounding box center [716, 399] width 965 height 466
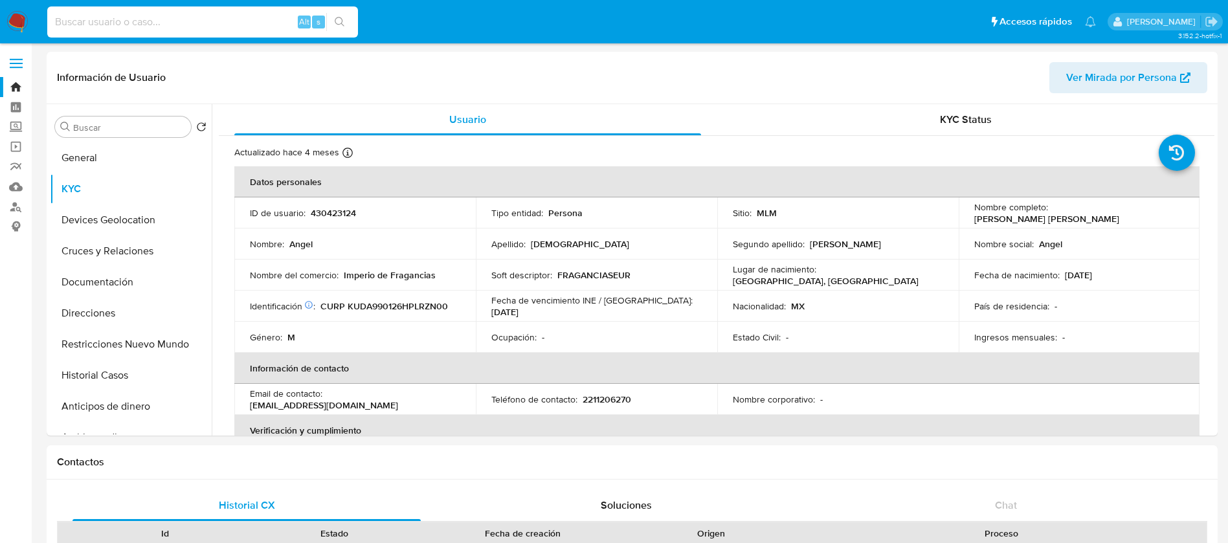
click at [223, 26] on input at bounding box center [202, 22] width 311 height 17
paste input "1055352010"
type input "1055352010"
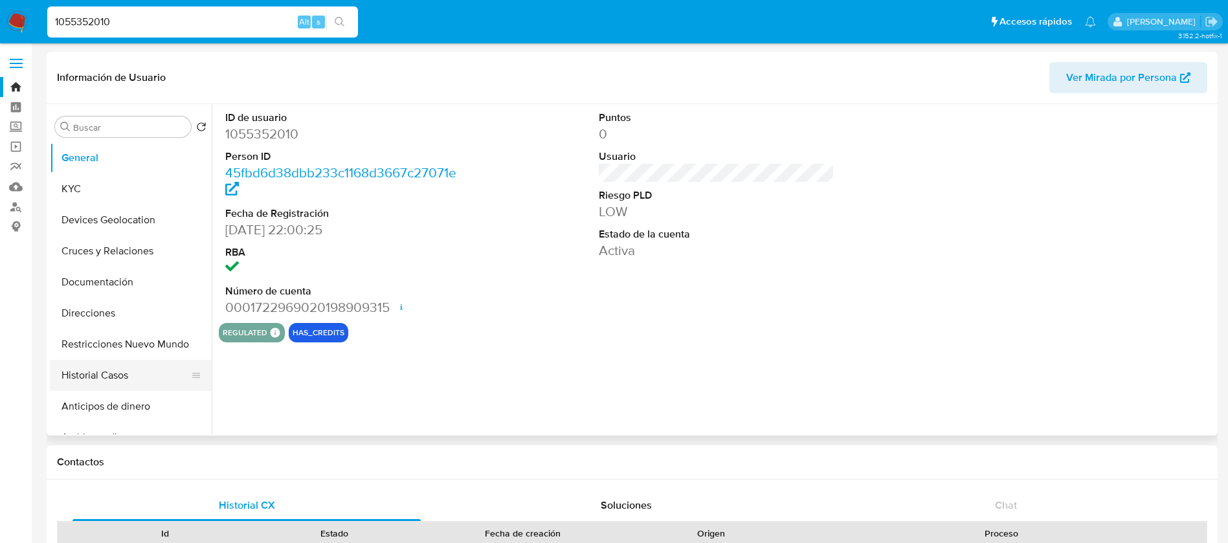
click at [118, 384] on button "Historial Casos" at bounding box center [126, 375] width 152 height 31
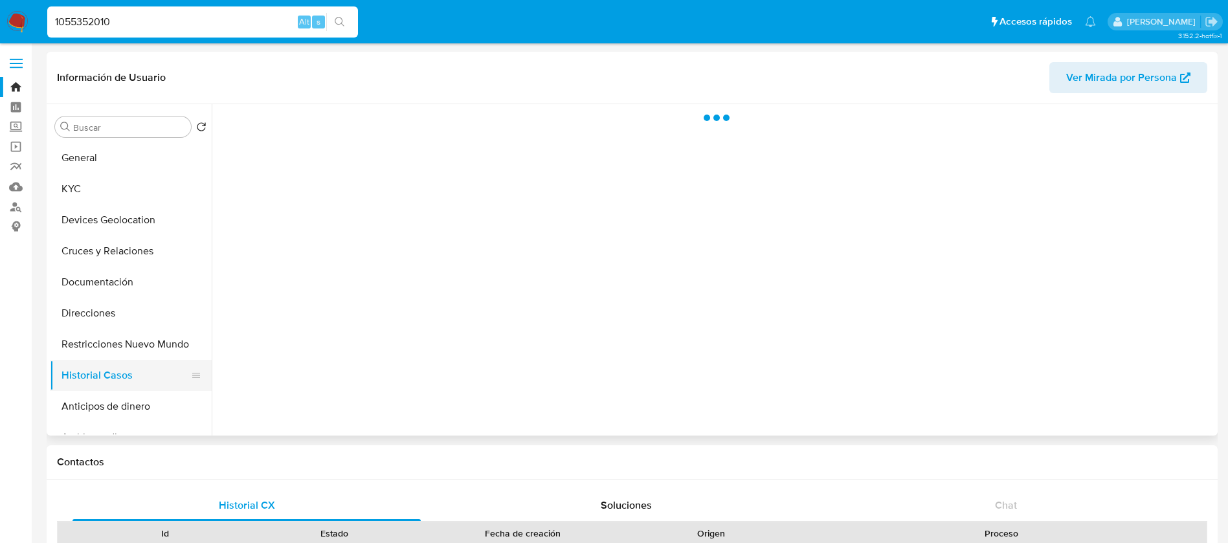
select select "10"
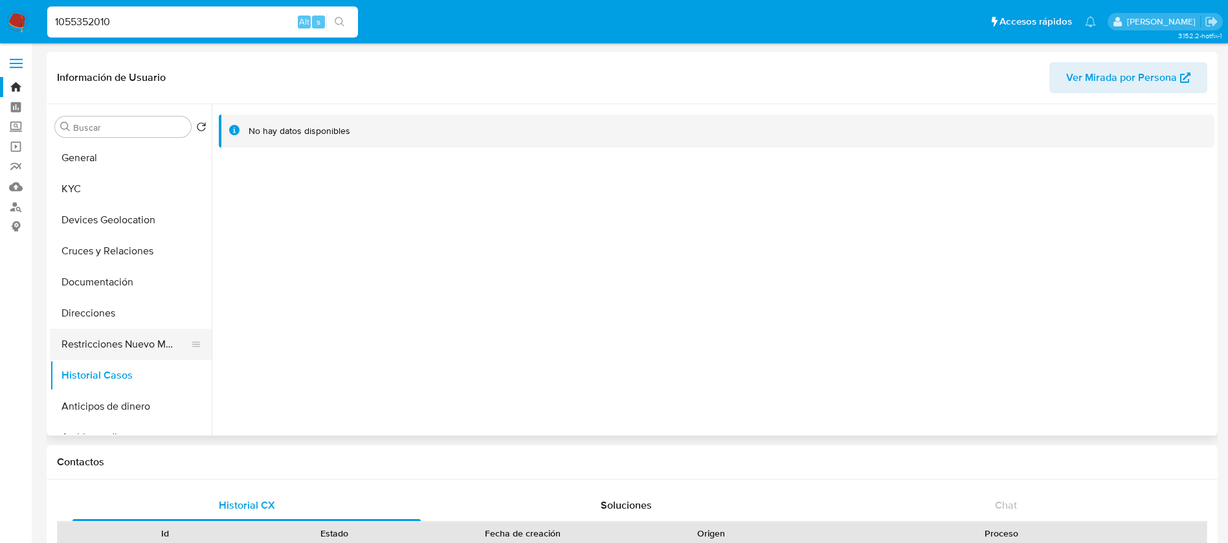
click at [121, 341] on button "Restricciones Nuevo Mundo" at bounding box center [126, 344] width 152 height 31
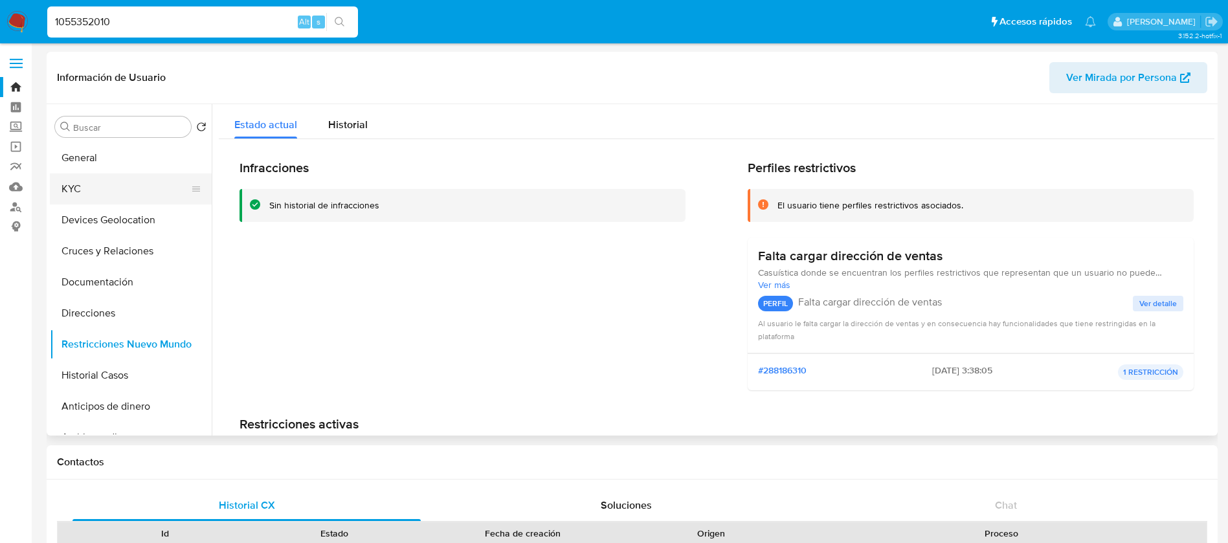
click at [129, 185] on button "KYC" at bounding box center [126, 189] width 152 height 31
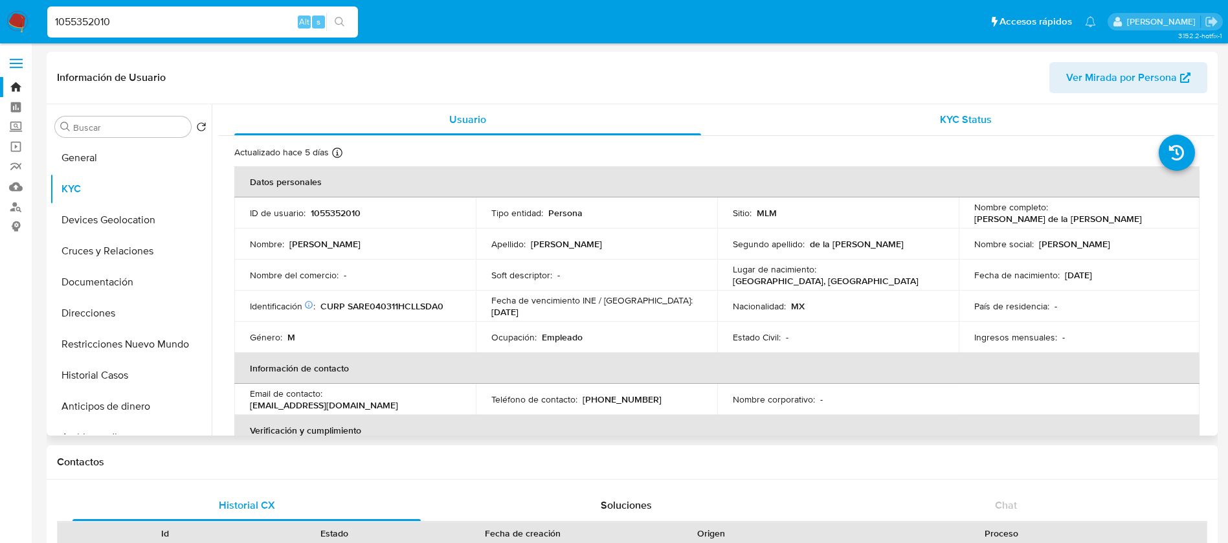
click at [728, 105] on button "KYC Status" at bounding box center [966, 119] width 498 height 31
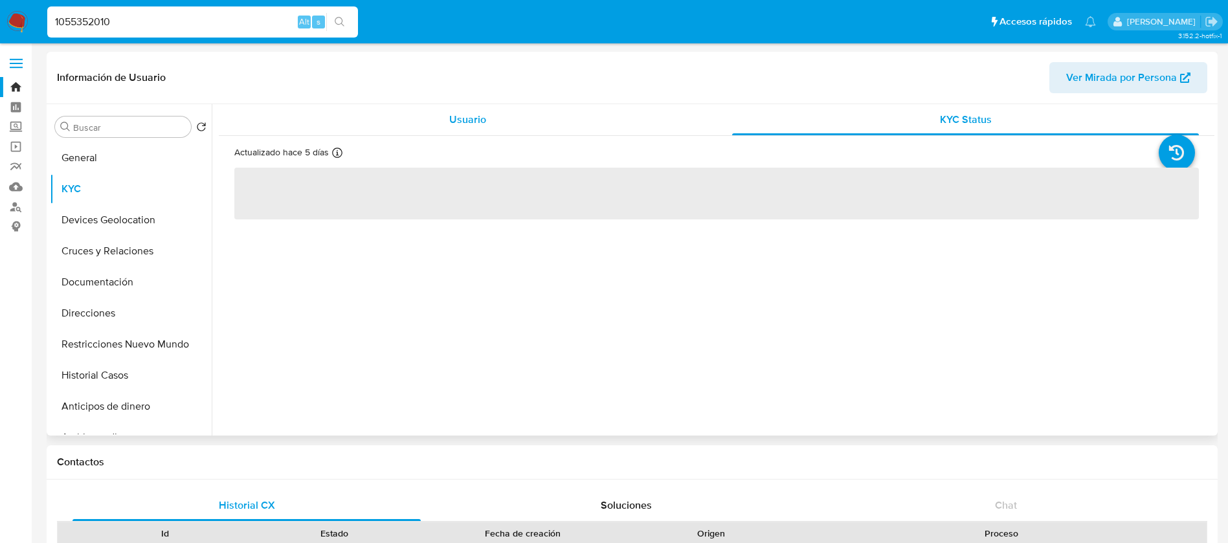
click at [489, 115] on div "Usuario" at bounding box center [467, 119] width 467 height 31
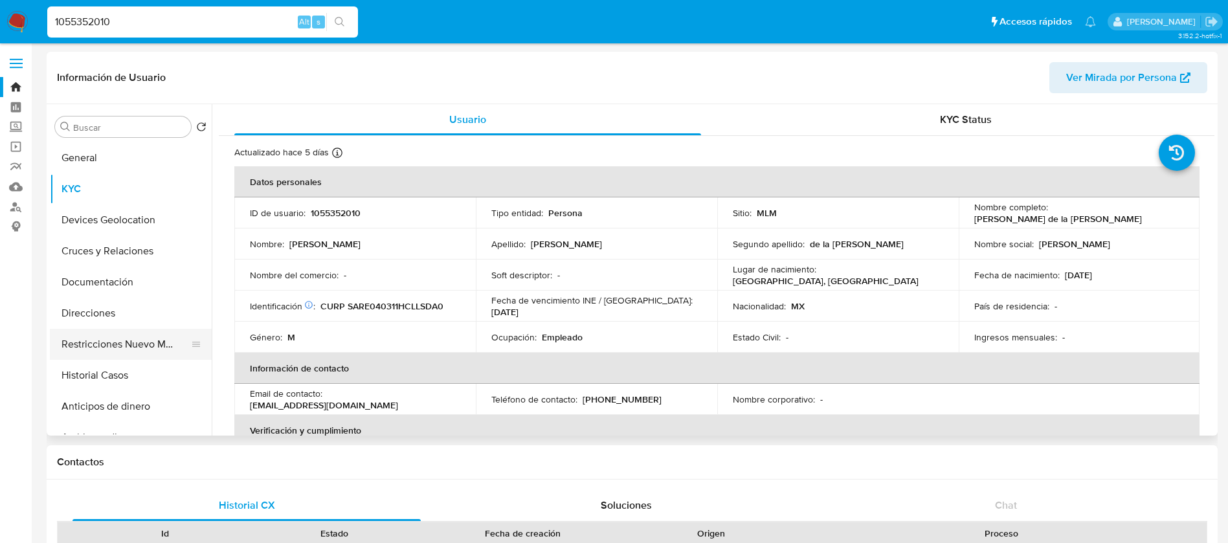
click at [159, 333] on button "Restricciones Nuevo Mundo" at bounding box center [126, 344] width 152 height 31
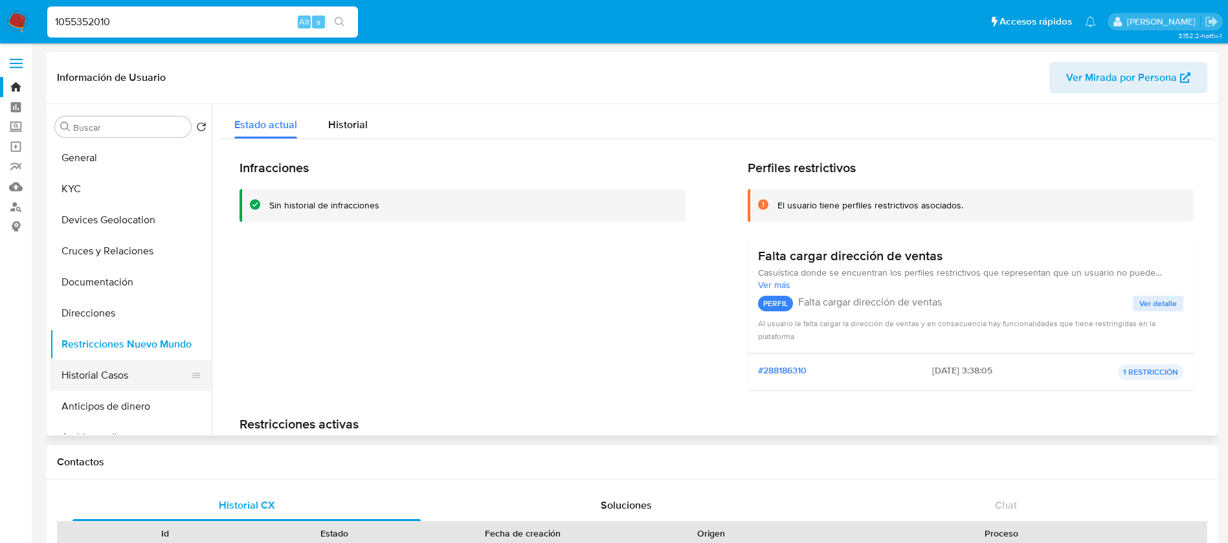
click at [69, 378] on button "Historial Casos" at bounding box center [126, 375] width 152 height 31
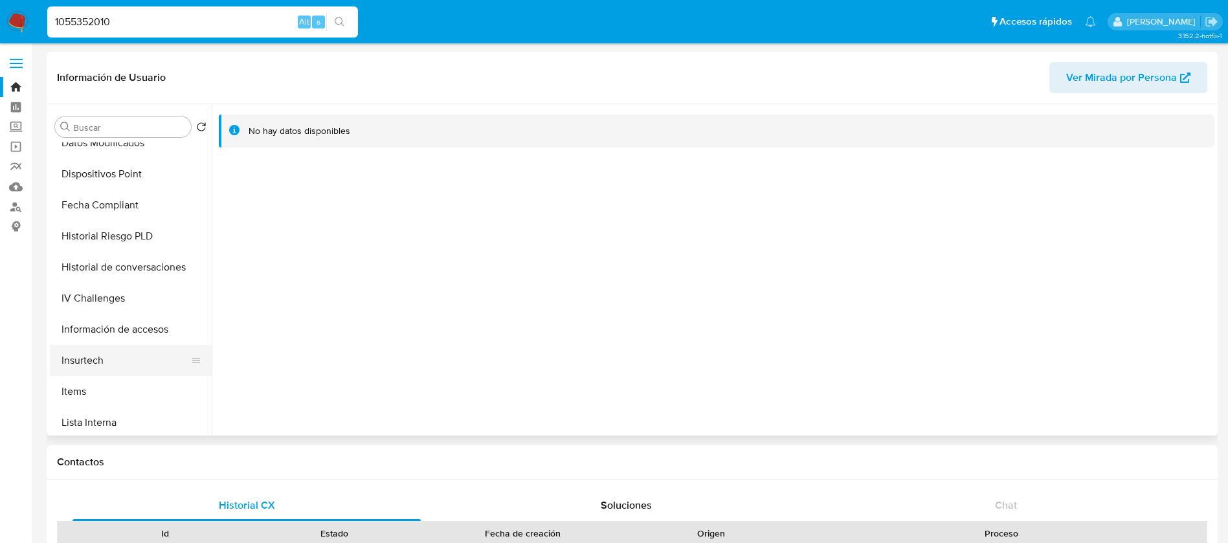
scroll to position [388, 0]
click at [77, 383] on button "Items" at bounding box center [126, 391] width 152 height 31
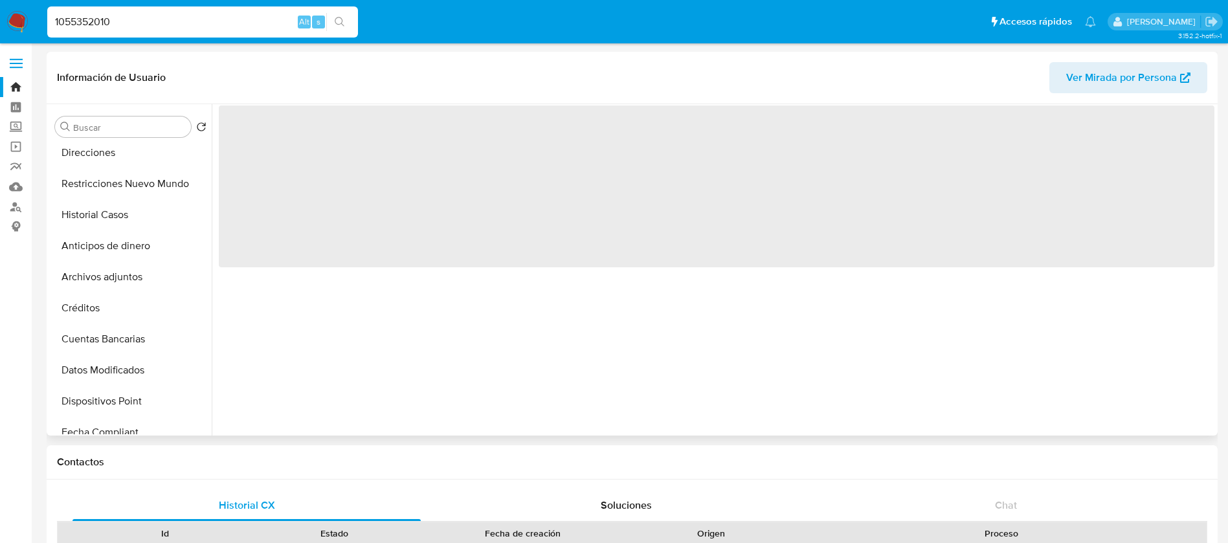
scroll to position [0, 0]
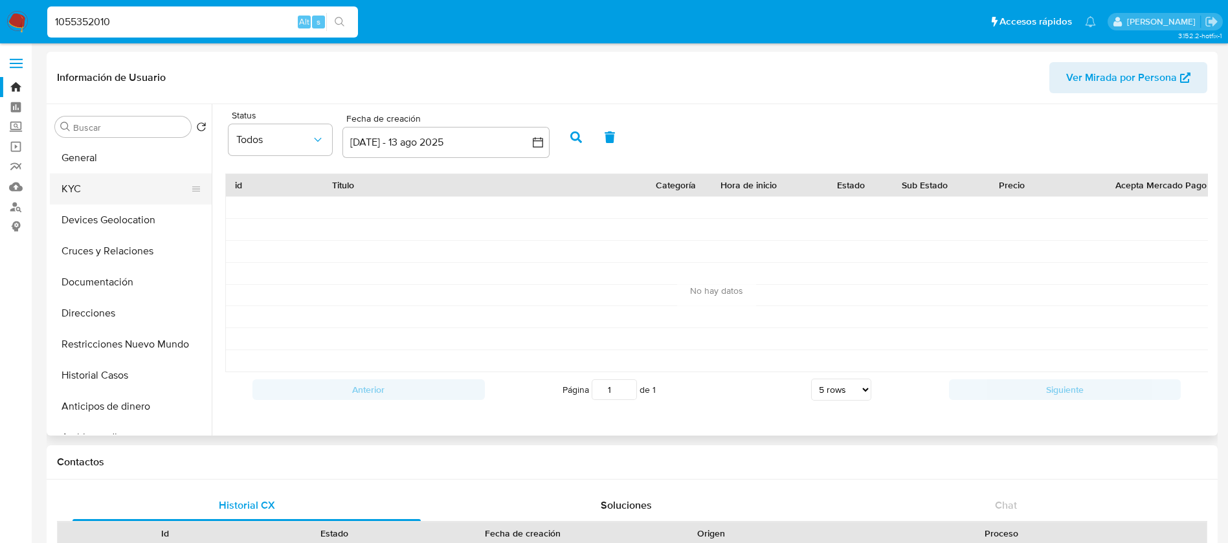
click at [109, 193] on button "KYC" at bounding box center [126, 189] width 152 height 31
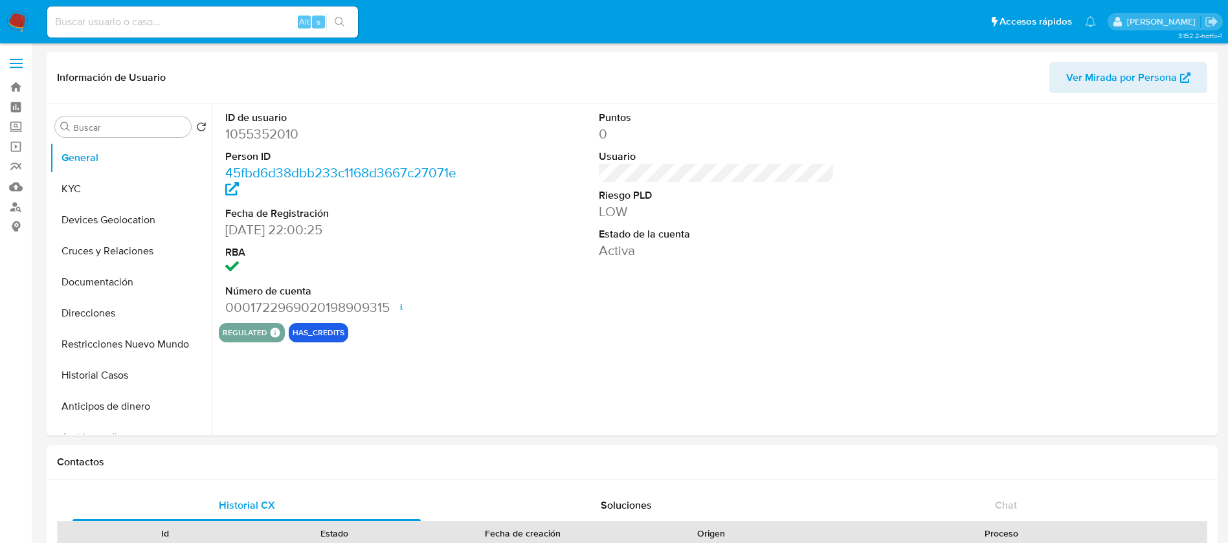
select select "10"
click at [25, 31] on img at bounding box center [17, 22] width 22 height 22
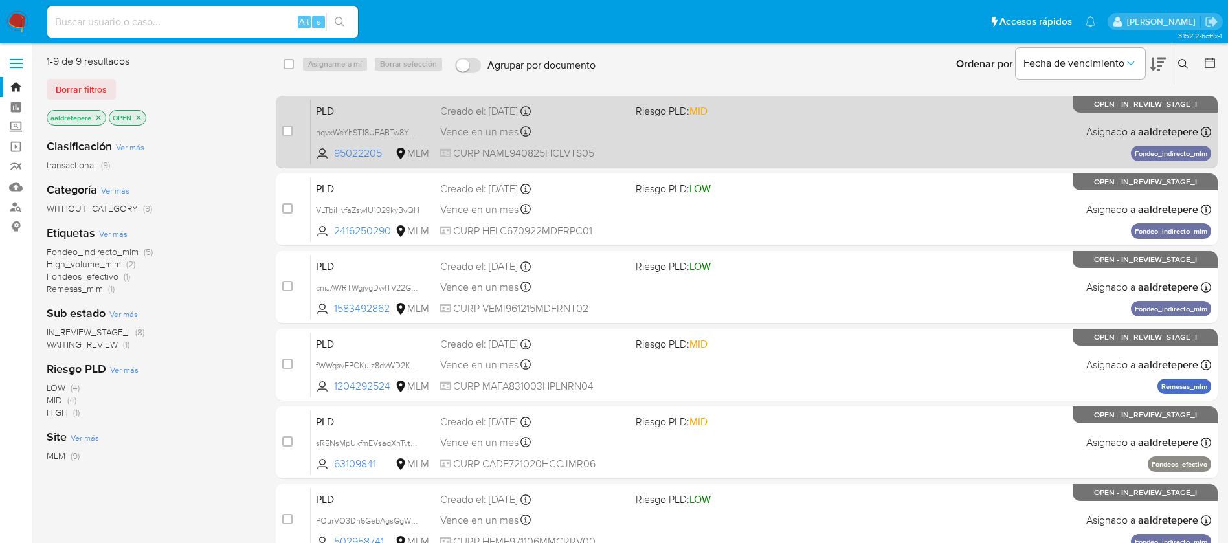
click at [697, 128] on div "PLD nqvxWeYhST18UFABTw8YmSNA 95022205 MLM Riesgo PLD: MID Creado el: 12/07/2025…" at bounding box center [761, 131] width 901 height 65
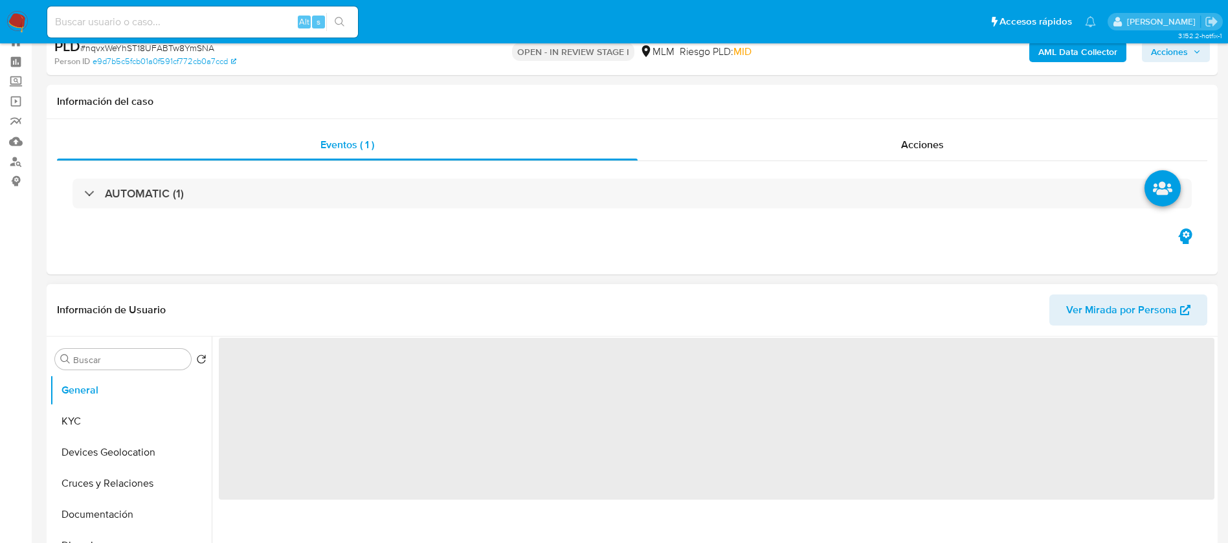
scroll to position [194, 0]
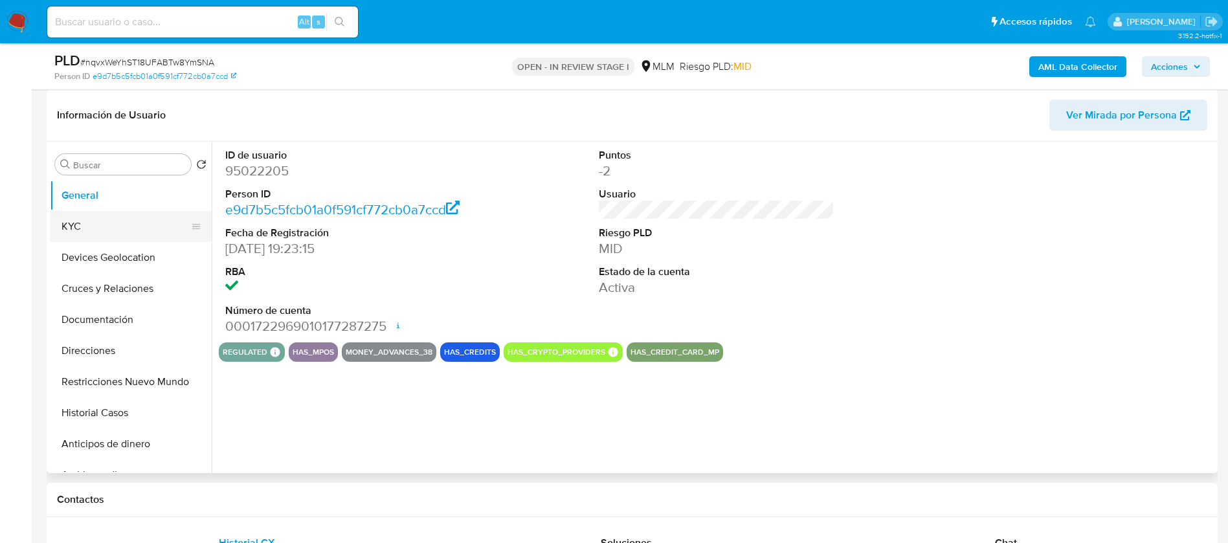
click at [128, 221] on button "KYC" at bounding box center [126, 226] width 152 height 31
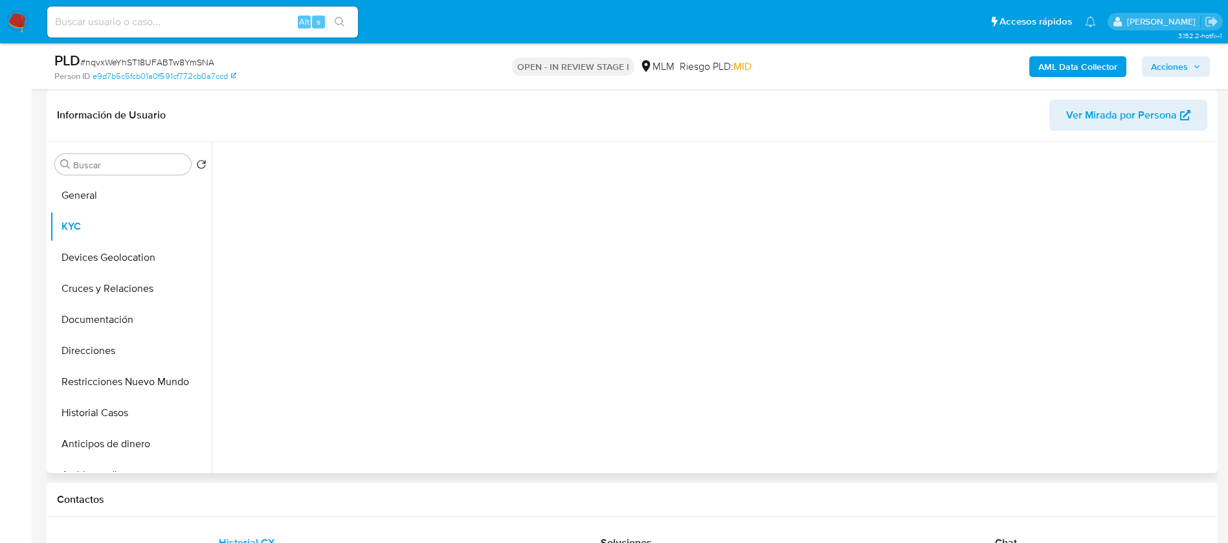
select select "10"
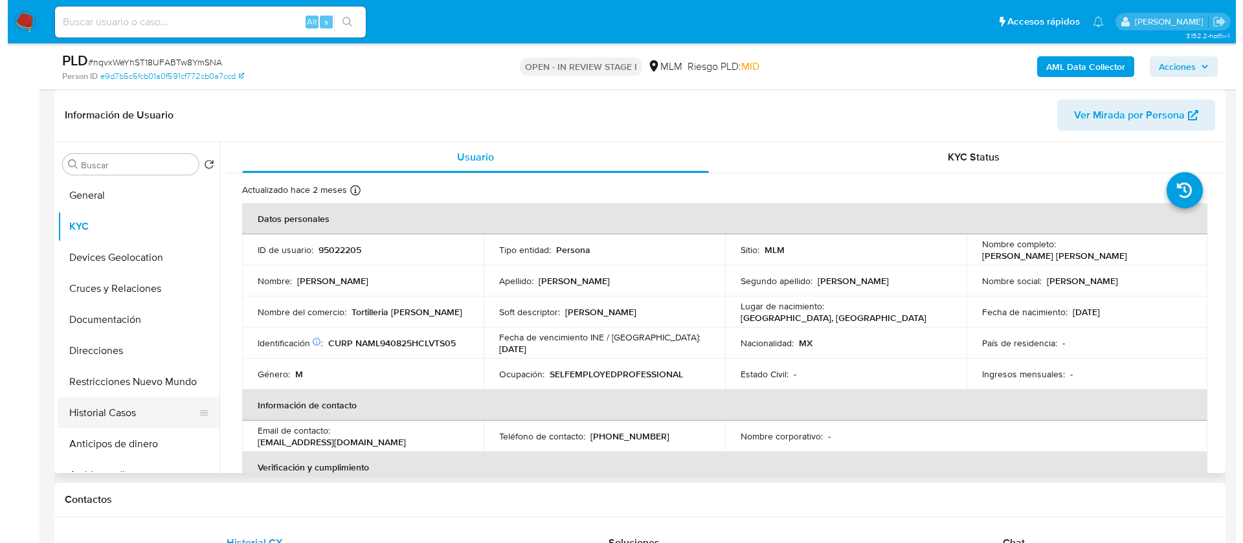
scroll to position [97, 0]
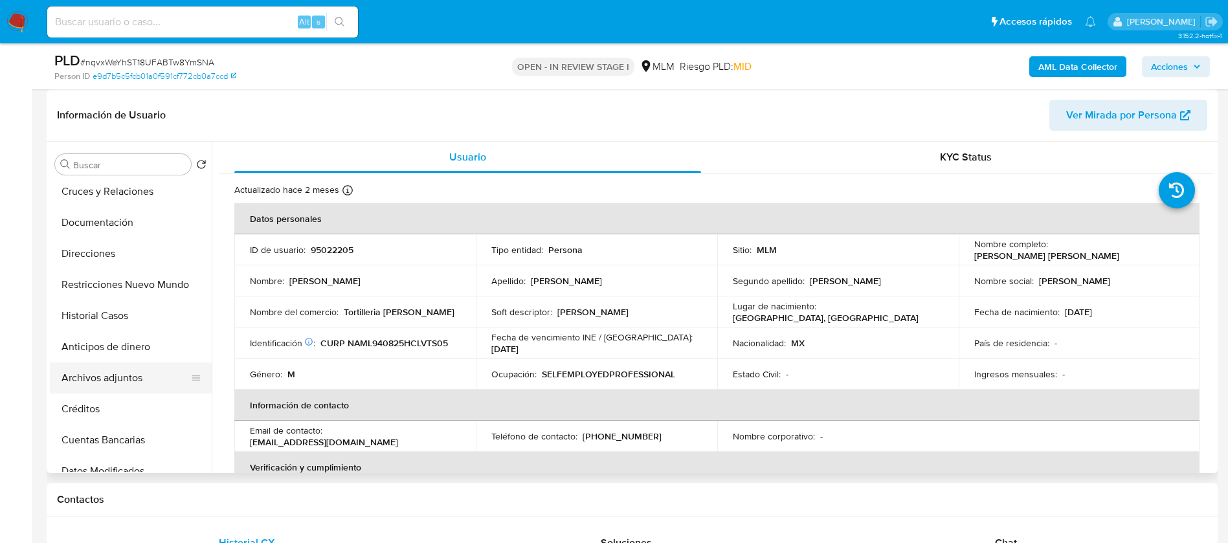
click at [113, 376] on button "Archivos adjuntos" at bounding box center [126, 378] width 152 height 31
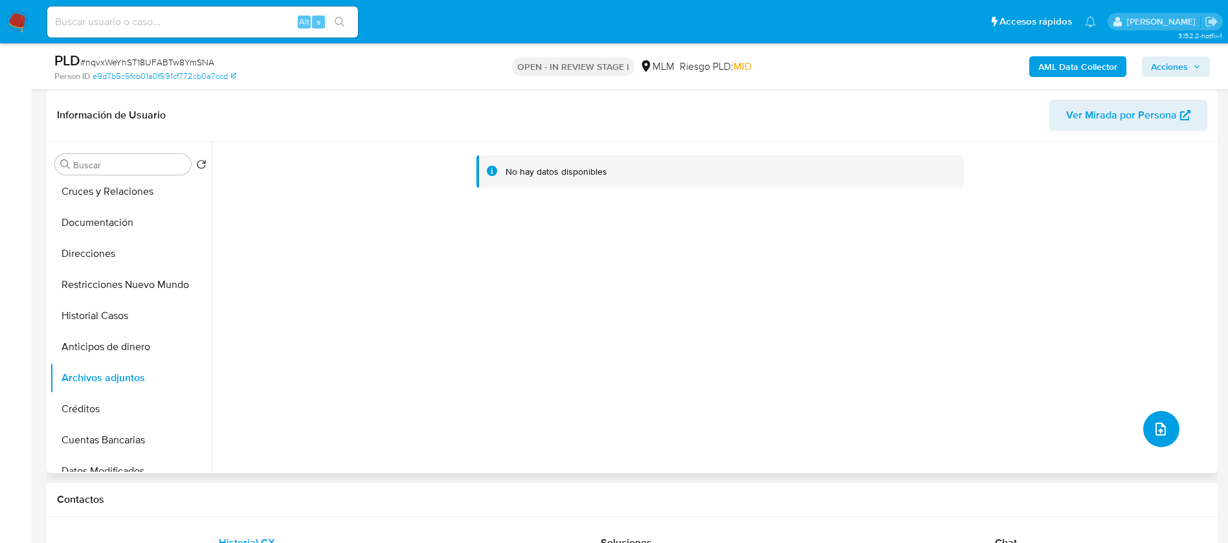
click at [1158, 436] on icon "upload-file" at bounding box center [1161, 429] width 16 height 16
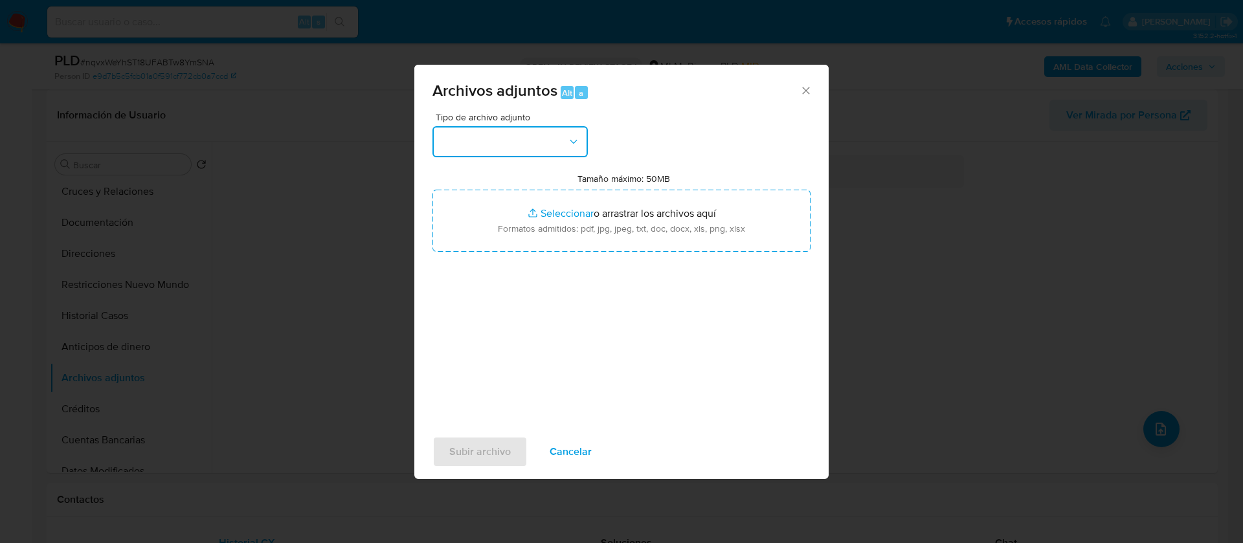
click at [501, 144] on button "button" at bounding box center [510, 141] width 155 height 31
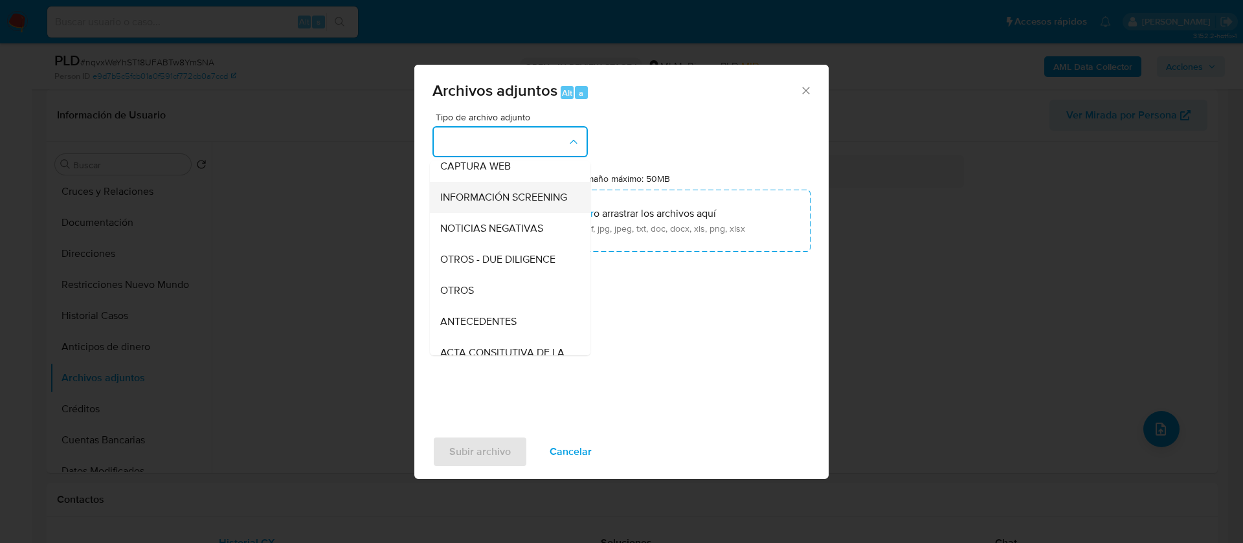
scroll to position [133, 0]
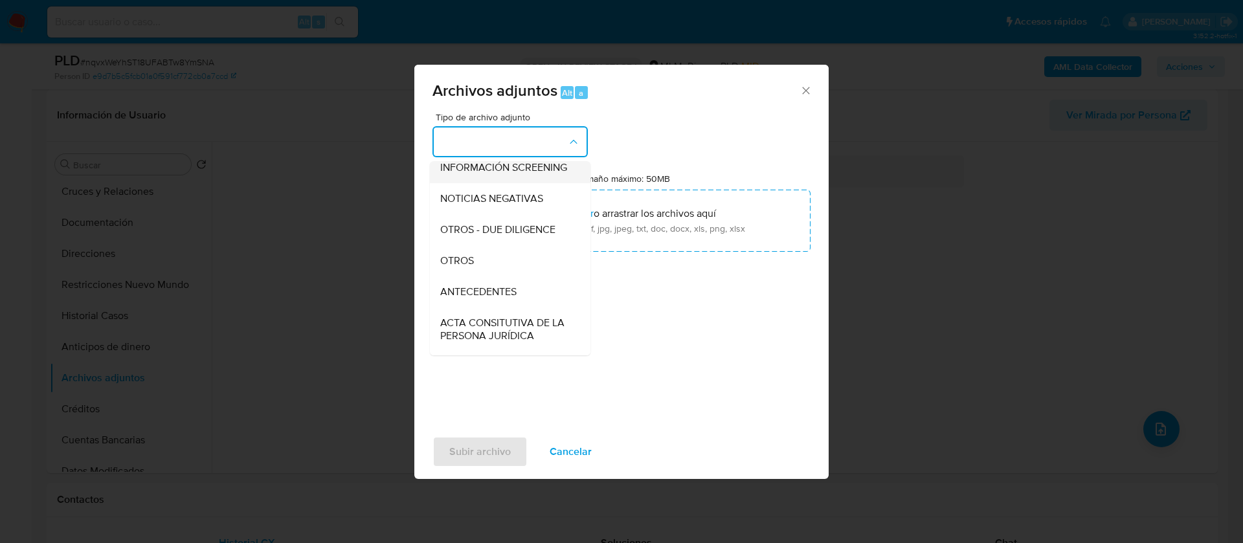
click at [471, 276] on div "OTROS" at bounding box center [506, 260] width 132 height 31
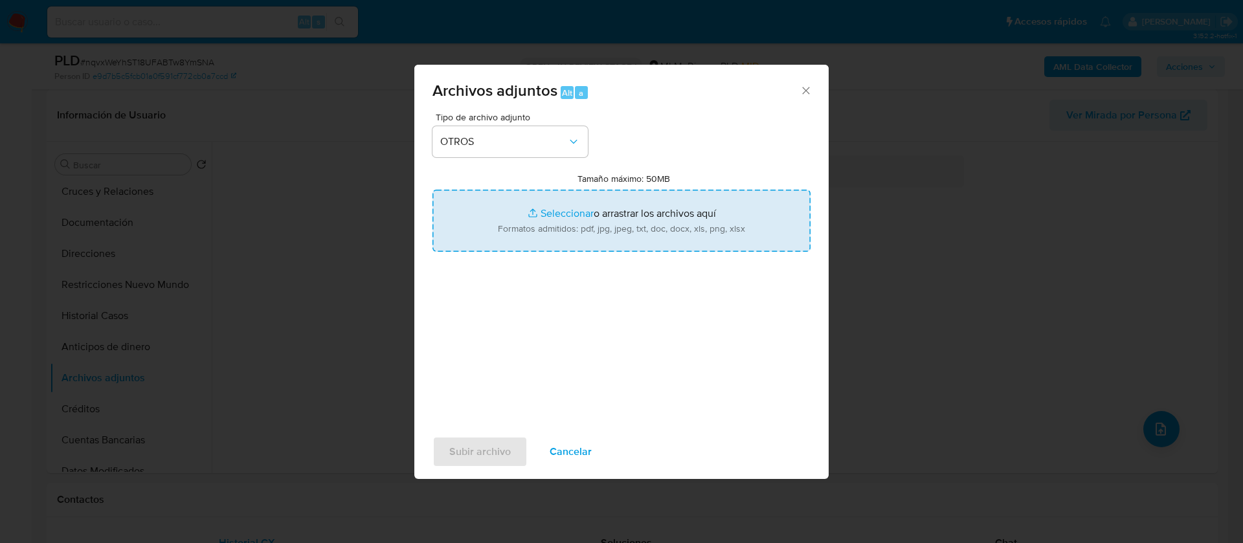
click at [550, 226] on input "Tamaño máximo: 50MB Seleccionar archivos" at bounding box center [622, 221] width 378 height 62
type input "C:\fakepath\95022205_LUIS REY NAVA MOTA_JULIO 2025.pdf"
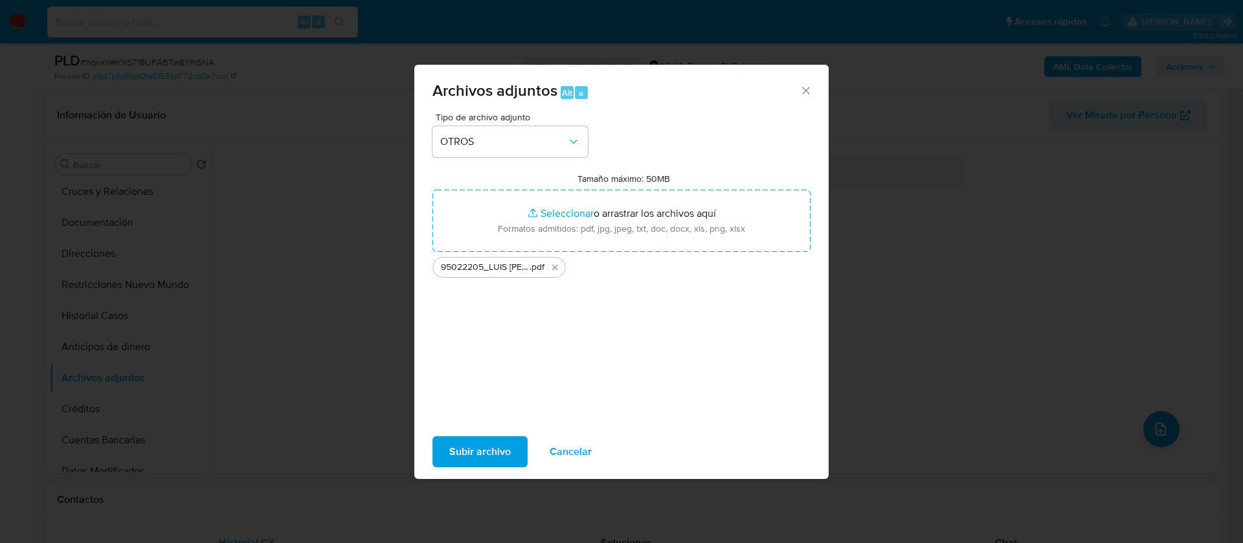
click at [484, 452] on span "Subir archivo" at bounding box center [480, 452] width 62 height 28
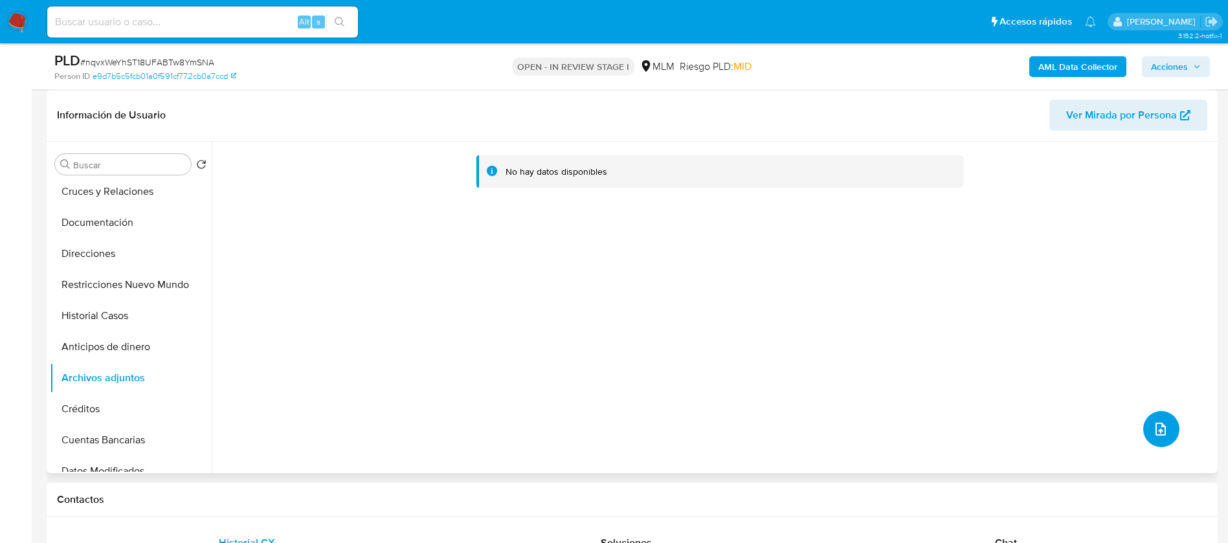
click at [1168, 436] on button "upload-file" at bounding box center [1161, 429] width 36 height 36
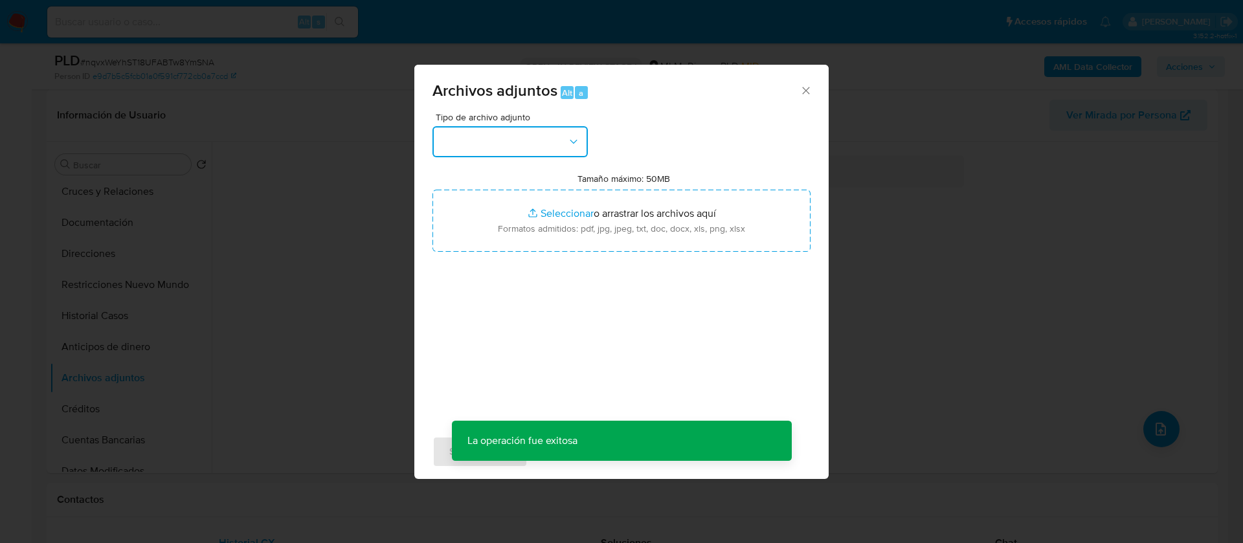
click at [483, 142] on button "button" at bounding box center [510, 141] width 155 height 31
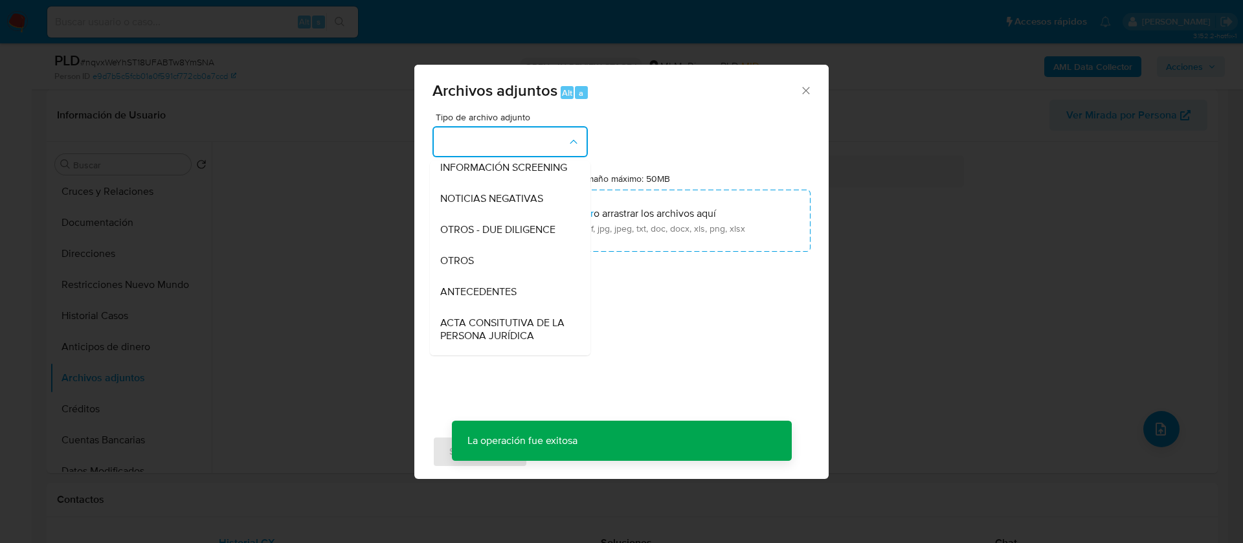
click at [491, 263] on div "OTROS" at bounding box center [506, 260] width 132 height 31
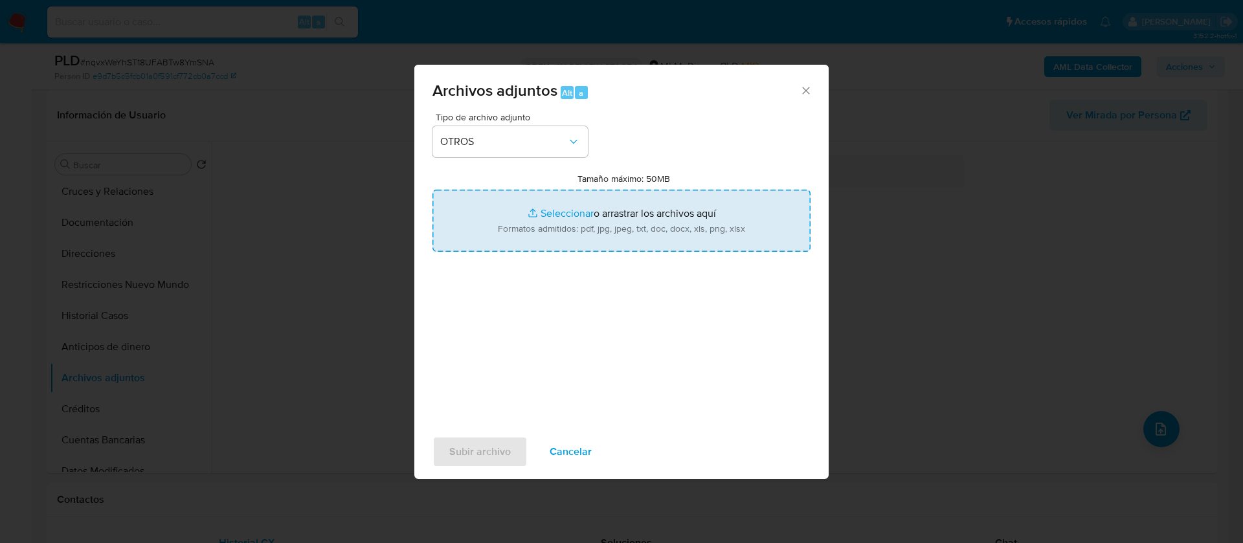
click at [567, 203] on input "Tamaño máximo: 50MB Seleccionar archivos" at bounding box center [622, 221] width 378 height 62
type input "C:\fakepath\95022205_LUIS REY NAVA MOTA_JULIO 2025.xlsx"
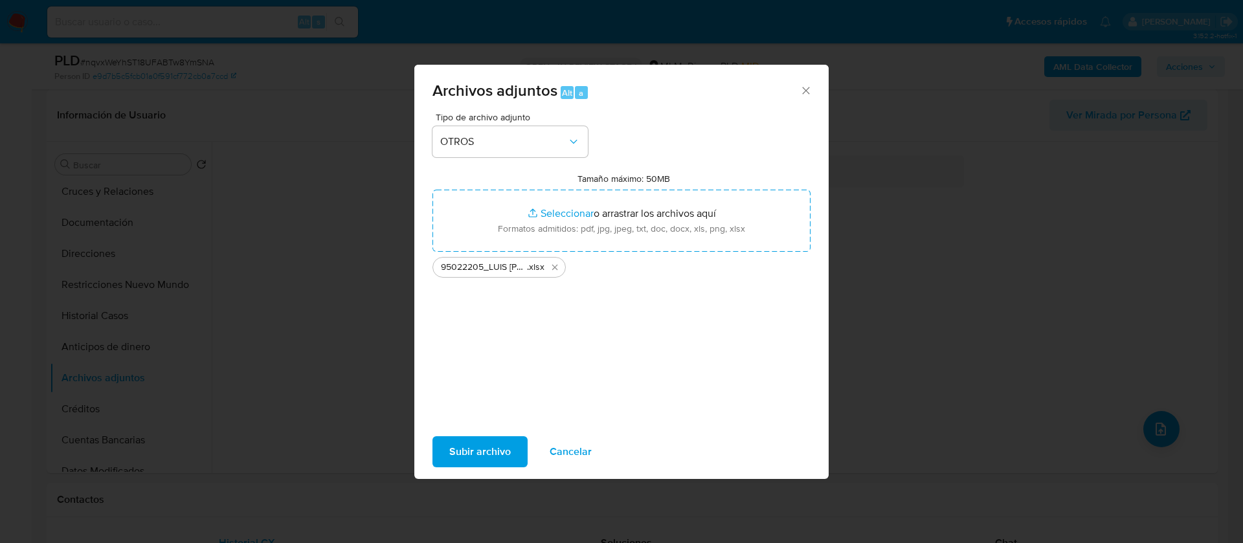
click at [473, 447] on span "Subir archivo" at bounding box center [480, 452] width 62 height 28
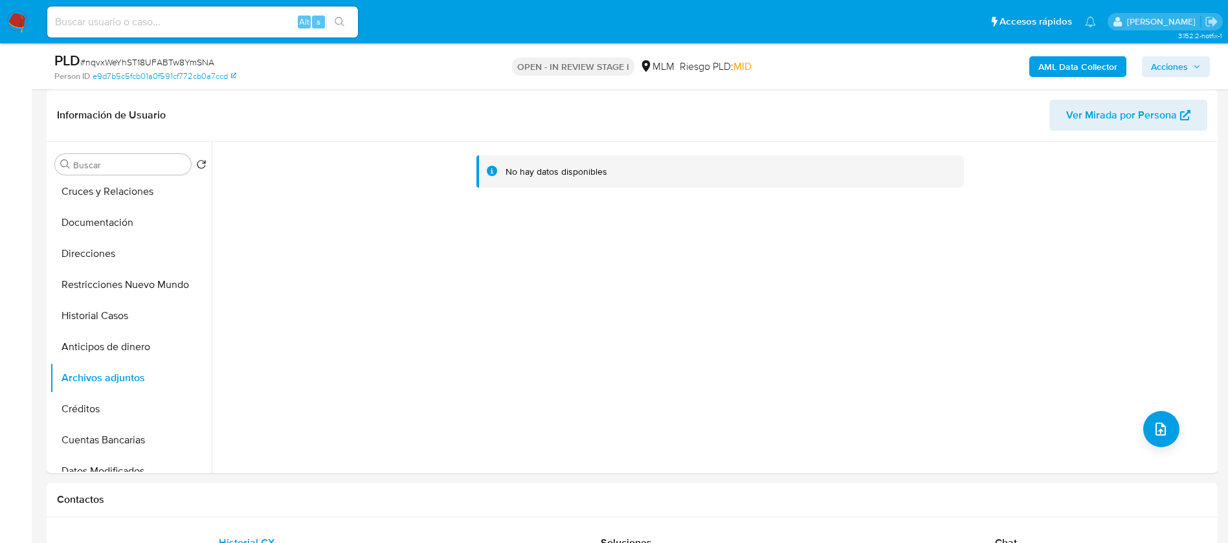
click at [89, 416] on button "Créditos" at bounding box center [131, 409] width 162 height 31
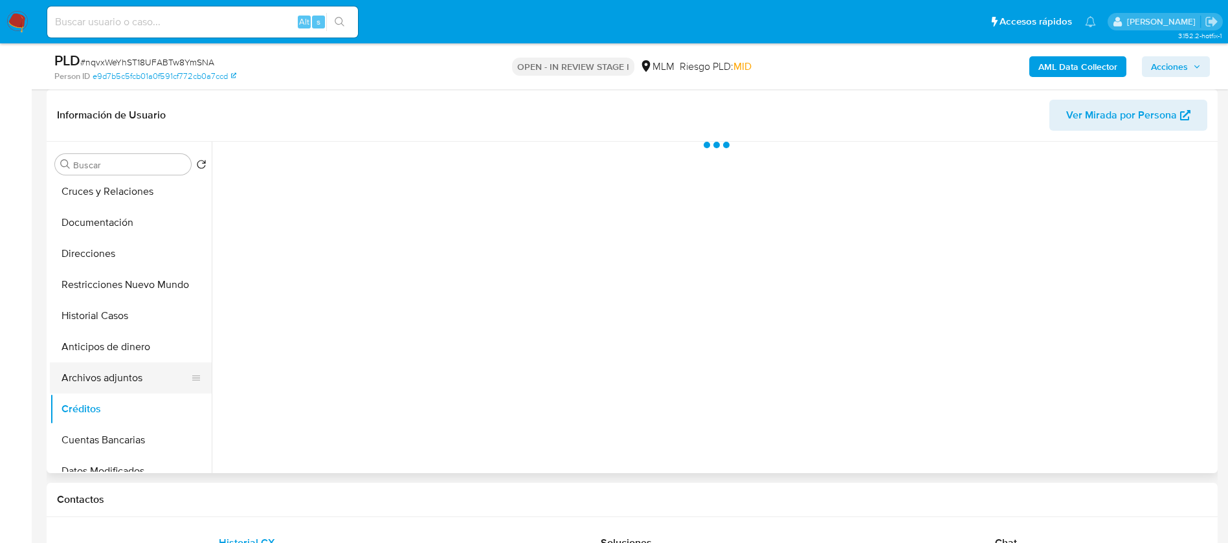
click at [110, 391] on button "Archivos adjuntos" at bounding box center [126, 378] width 152 height 31
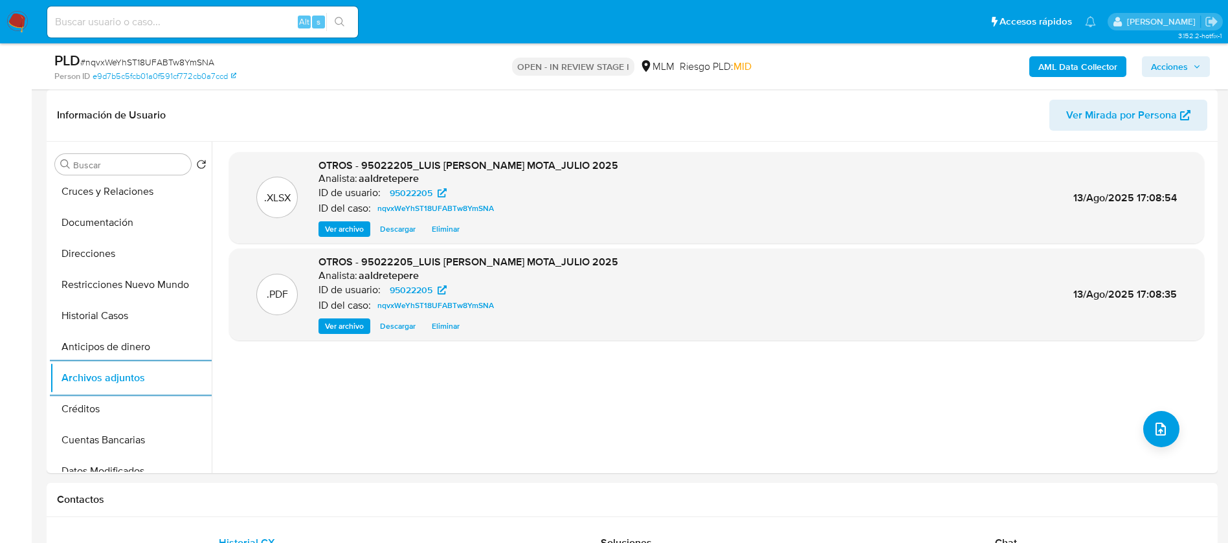
click at [1186, 71] on span "Acciones" at bounding box center [1169, 66] width 37 height 21
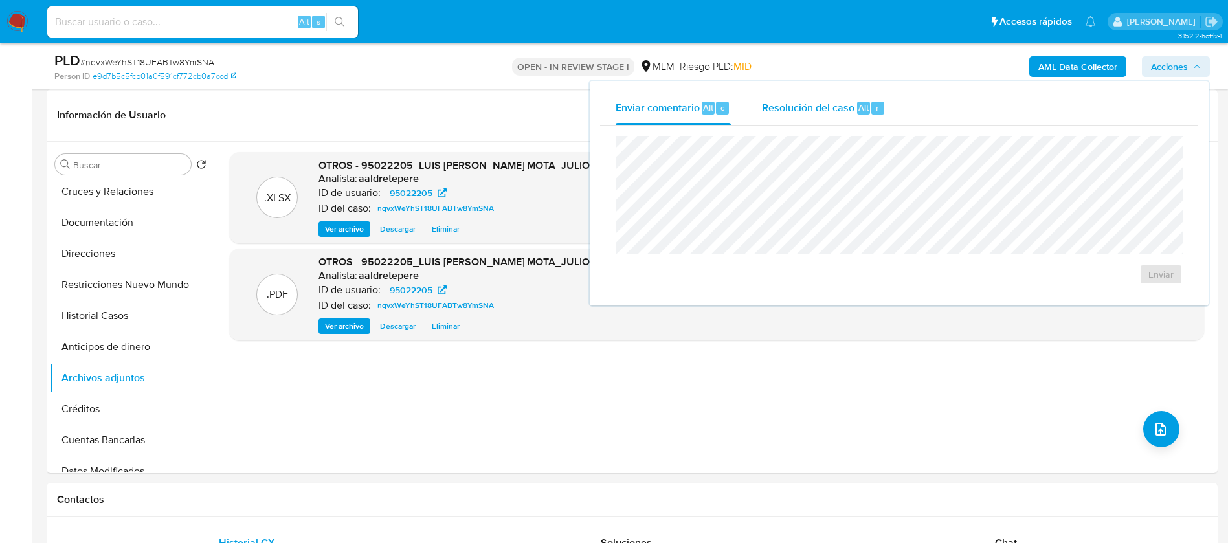
click at [759, 117] on button "Resolución del caso Alt r" at bounding box center [824, 108] width 155 height 34
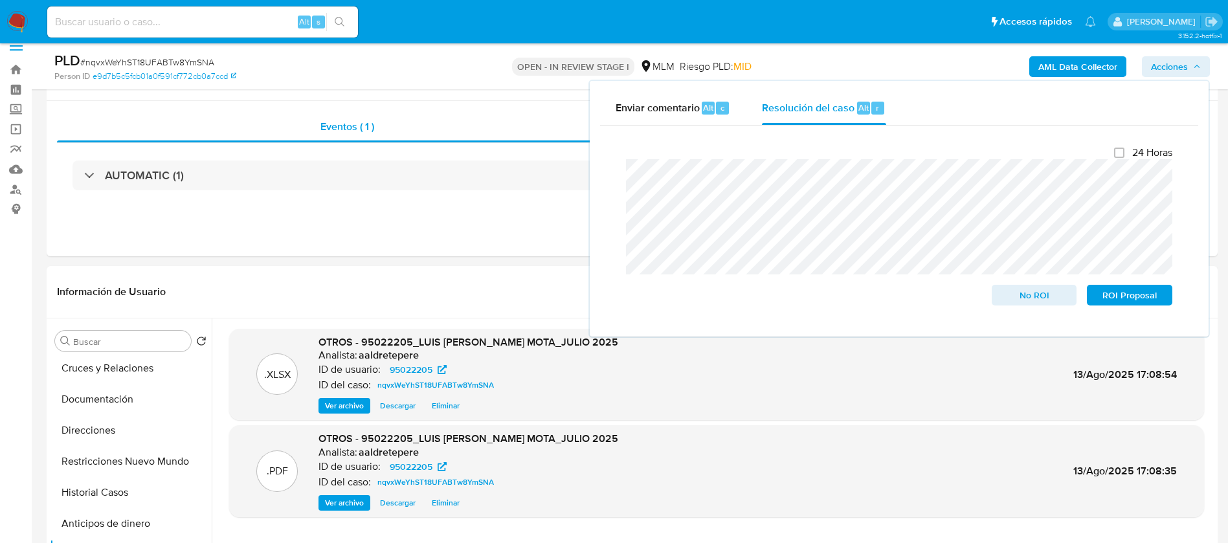
scroll to position [0, 0]
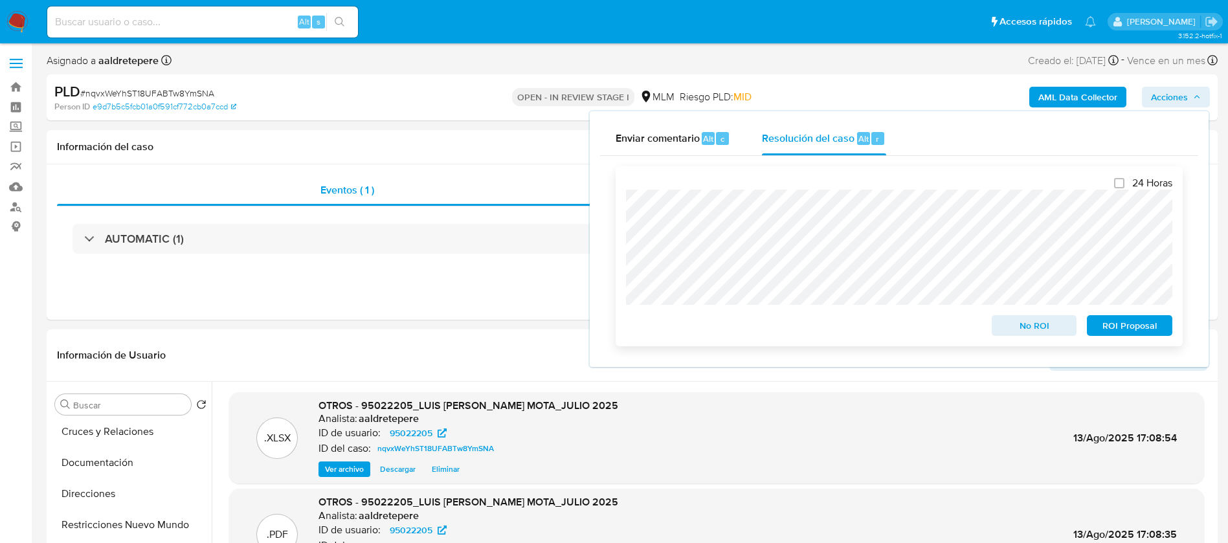
click at [1032, 331] on span "No ROI" at bounding box center [1034, 326] width 67 height 18
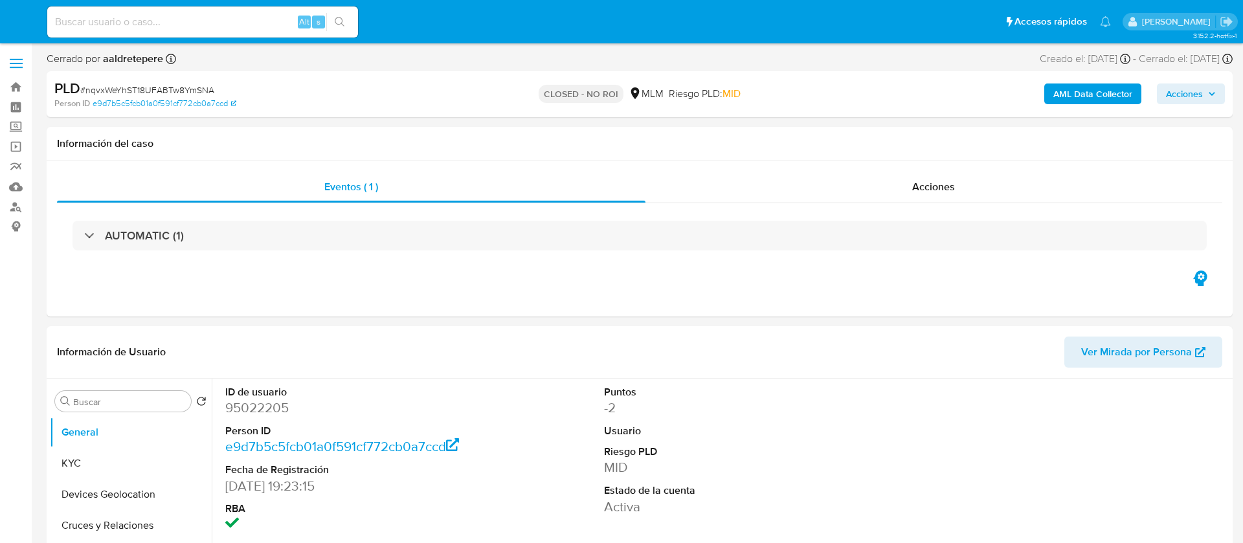
select select "10"
